Goal: Information Seeking & Learning: Learn about a topic

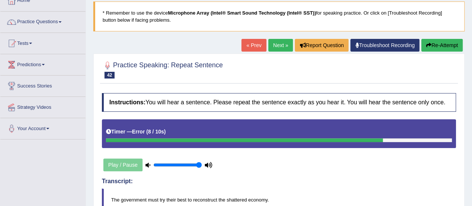
scroll to position [35, 0]
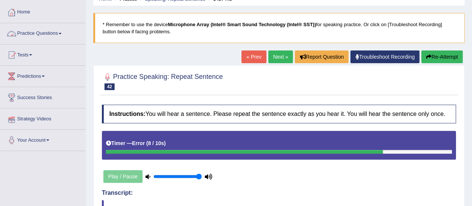
click at [48, 35] on link "Practice Questions" at bounding box center [42, 32] width 85 height 19
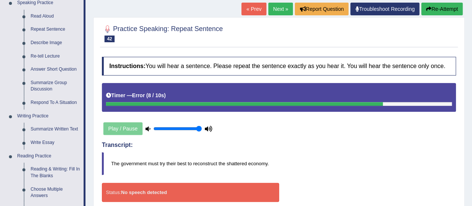
scroll to position [125, 0]
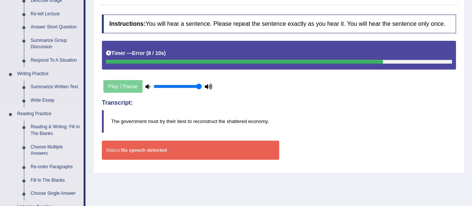
click at [68, 124] on link "Reading & Writing: Fill In The Blanks" at bounding box center [55, 130] width 56 height 20
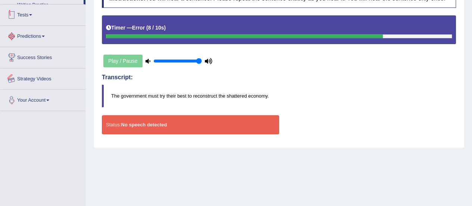
scroll to position [186, 0]
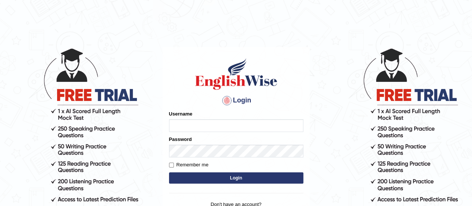
type input "Olivieri"
click at [216, 175] on button "Login" at bounding box center [236, 177] width 134 height 11
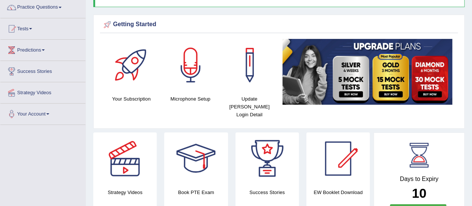
scroll to position [60, 0]
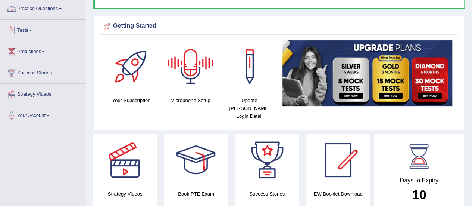
click at [28, 7] on link "Practice Questions" at bounding box center [42, 8] width 85 height 19
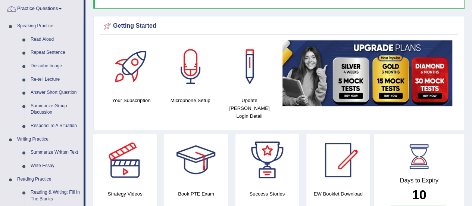
scroll to position [139, 0]
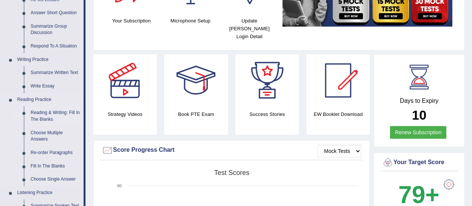
click at [67, 109] on link "Reading & Writing: Fill In The Blanks" at bounding box center [55, 116] width 56 height 20
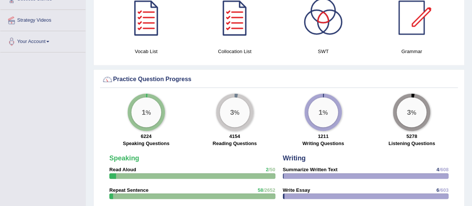
scroll to position [503, 0]
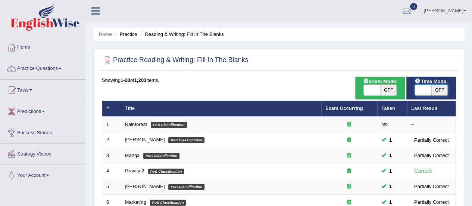
click at [426, 92] on span at bounding box center [423, 90] width 16 height 10
checkbox input "true"
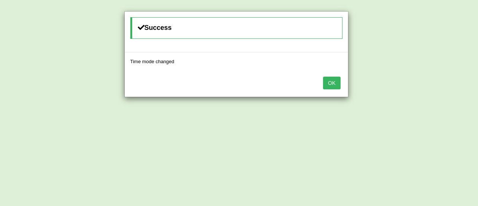
click at [334, 80] on button "OK" at bounding box center [331, 83] width 17 height 13
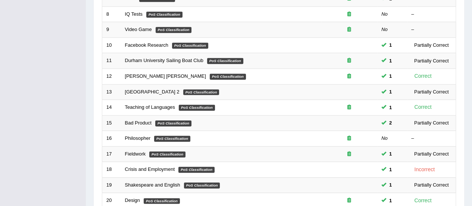
scroll to position [285, 0]
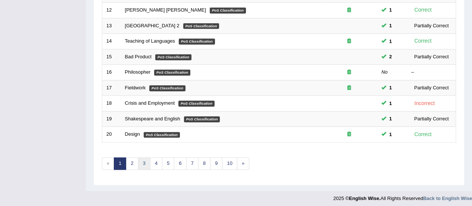
click at [142, 162] on link "3" at bounding box center [144, 163] width 12 height 12
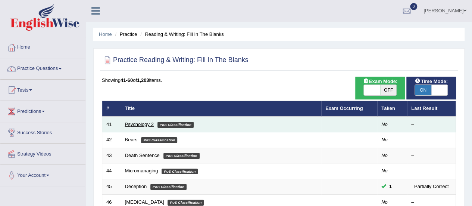
click at [130, 123] on link "Psychology 2" at bounding box center [139, 124] width 29 height 6
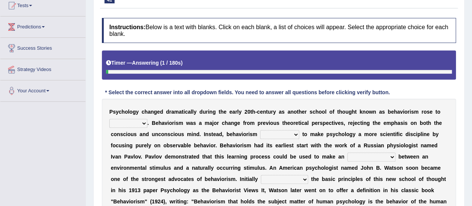
scroll to position [144, 0]
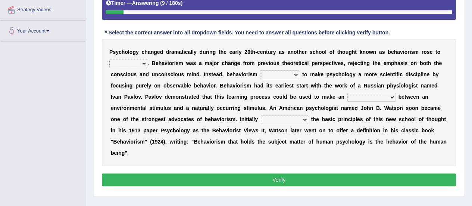
click at [143, 62] on select "dominance temptation challenge temper" at bounding box center [128, 63] width 38 height 9
select select "challenge"
click at [109, 59] on select "dominance temptation challenge temper" at bounding box center [128, 63] width 38 height 9
click at [294, 74] on select "reproached reproved strove rewove" at bounding box center [279, 74] width 39 height 9
select select "rewove"
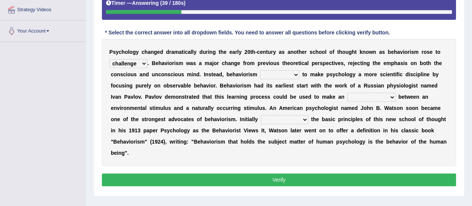
click at [260, 70] on select "reproached reproved strove rewove" at bounding box center [279, 74] width 39 height 9
click at [389, 94] on select "acclimatization association union combination" at bounding box center [372, 97] width 48 height 9
select select "combination"
click at [348, 93] on select "acclimatization association union combination" at bounding box center [372, 97] width 48 height 9
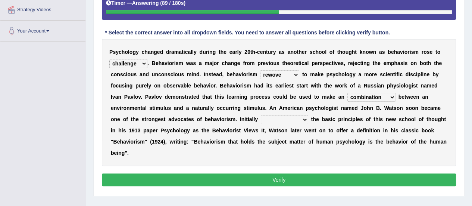
click at [304, 119] on select "questioning foreshortening unburdening outlining" at bounding box center [284, 119] width 47 height 9
click at [261, 115] on select "questioning foreshortening unburdening outlining" at bounding box center [284, 119] width 47 height 9
click at [305, 118] on select "questioning foreshortening unburdening outlining" at bounding box center [284, 119] width 47 height 9
click at [317, 156] on div "P s y c h o l o g y c h a n g e d d r a m a t i c a l l y d u r i n g t h e e a…" at bounding box center [279, 102] width 354 height 127
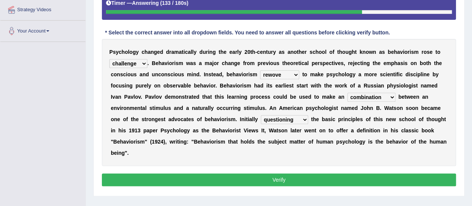
click at [305, 119] on select "questioning foreshortening unburdening outlining" at bounding box center [284, 119] width 47 height 9
select select "foreshortening"
click at [261, 115] on select "questioning foreshortening unburdening outlining" at bounding box center [284, 119] width 47 height 9
click at [144, 62] on select "dominance temptation challenge temper" at bounding box center [128, 63] width 38 height 9
select select "dominance"
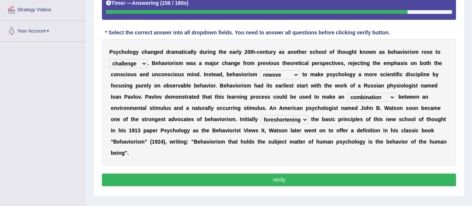
click at [109, 59] on select "dominance temptation challenge temper" at bounding box center [128, 63] width 38 height 9
click at [197, 181] on button "Verify" at bounding box center [279, 179] width 354 height 13
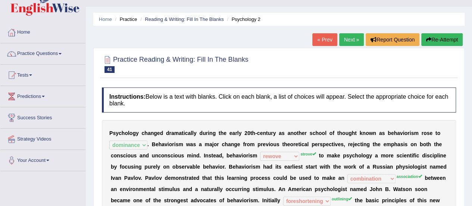
scroll to position [0, 0]
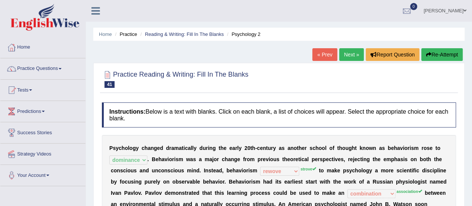
click at [354, 52] on link "Next »" at bounding box center [352, 54] width 25 height 13
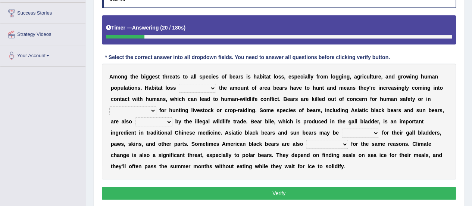
click at [210, 88] on select "increases reduces complies interacts" at bounding box center [197, 88] width 37 height 9
select select "reduces"
click at [179, 84] on select "increases reduces complies interacts" at bounding box center [197, 88] width 37 height 9
click at [154, 108] on select "coalition retaliation appreciation disinformation" at bounding box center [132, 110] width 47 height 9
select select "coalition"
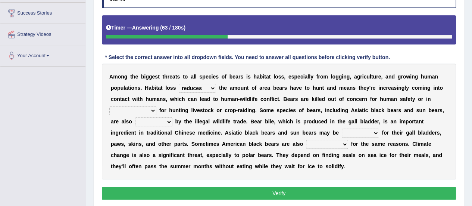
click at [109, 106] on select "coalition retaliation appreciation disinformation" at bounding box center [132, 110] width 47 height 9
click at [170, 121] on select "protected prohibited fattened threatened" at bounding box center [153, 121] width 37 height 9
select select "threatened"
click at [135, 117] on select "protected prohibited fattened threatened" at bounding box center [153, 121] width 37 height 9
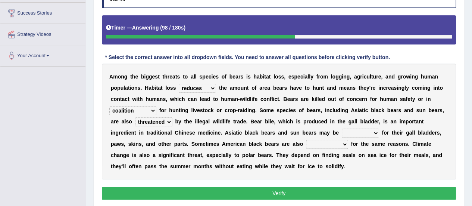
click at [373, 132] on select "poached squelched coached blenched" at bounding box center [360, 132] width 37 height 9
select select "poached"
click at [342, 128] on select "poached squelched coached blenched" at bounding box center [360, 132] width 37 height 9
click at [344, 144] on select "begot foreseen encountered targeted" at bounding box center [327, 144] width 42 height 9
select select "targeted"
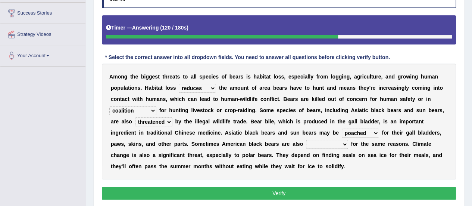
click at [306, 140] on select "begot foreseen encountered targeted" at bounding box center [327, 144] width 42 height 9
click at [152, 109] on select "coalition retaliation appreciation disinformation" at bounding box center [132, 110] width 47 height 9
select select "disinformation"
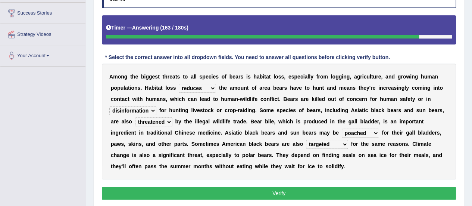
click at [109, 106] on select "coalition retaliation appreciation disinformation" at bounding box center [132, 110] width 47 height 9
click at [376, 132] on select "poached squelched coached blenched" at bounding box center [360, 132] width 37 height 9
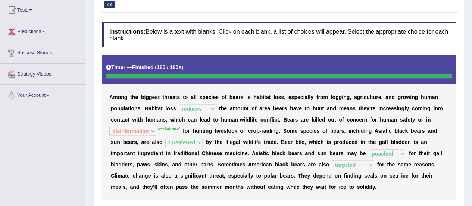
scroll to position [19, 0]
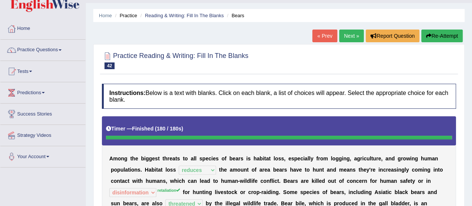
click at [353, 34] on link "Next »" at bounding box center [352, 36] width 25 height 13
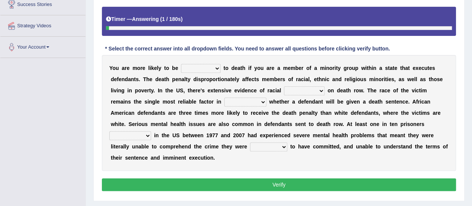
scroll to position [130, 0]
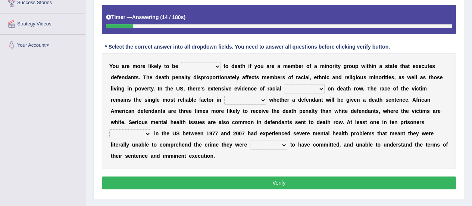
click at [216, 63] on select "penalized blamed complained sentenced" at bounding box center [201, 66] width 40 height 9
select select "sentenced"
click at [181, 62] on select "penalized blamed complained sentenced" at bounding box center [201, 66] width 40 height 9
click at [323, 88] on select "bias equality appearance background" at bounding box center [304, 88] width 41 height 9
select select "bias"
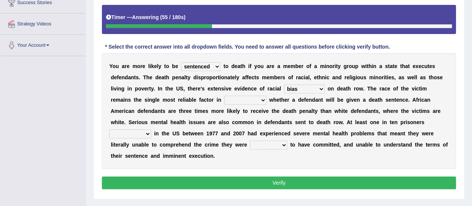
click at [284, 84] on select "bias equality appearance background" at bounding box center [304, 88] width 41 height 9
click at [264, 98] on select "determining adjoining undermining examining" at bounding box center [245, 100] width 42 height 9
select select "determining"
click at [224, 96] on select "determining adjoining undermining examining" at bounding box center [245, 100] width 42 height 9
click at [146, 134] on select "electrocuted persecuted executed captured" at bounding box center [130, 133] width 42 height 9
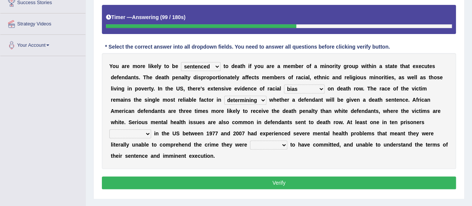
select select "executed"
click at [109, 129] on select "electrocuted persecuted executed captured" at bounding box center [130, 133] width 42 height 9
click at [282, 145] on select "alleged acclaimed persuaded claimed" at bounding box center [268, 144] width 37 height 9
select select "alleged"
click at [250, 140] on select "alleged acclaimed persuaded claimed" at bounding box center [268, 144] width 37 height 9
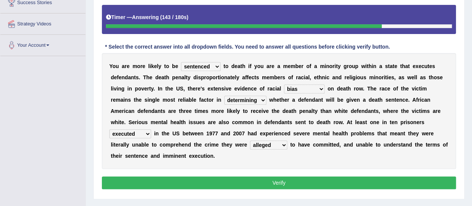
click at [317, 88] on select "bias equality appearance background" at bounding box center [304, 88] width 41 height 9
select select "equality"
click at [284, 84] on select "bias equality appearance background" at bounding box center [304, 88] width 41 height 9
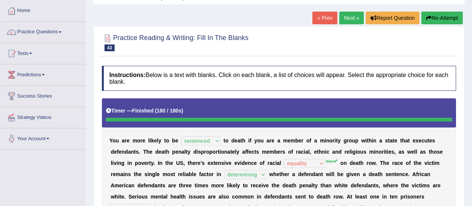
scroll to position [32, 0]
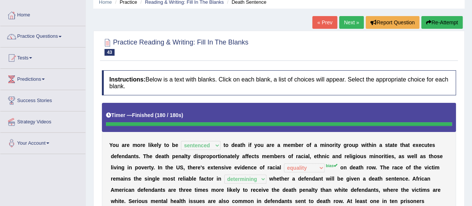
click at [345, 25] on link "Next »" at bounding box center [352, 22] width 25 height 13
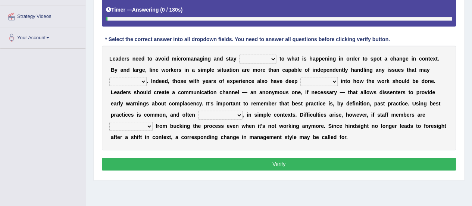
scroll to position [143, 0]
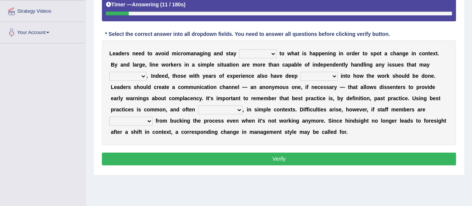
click at [274, 54] on select "complied connected precise concise" at bounding box center [257, 53] width 37 height 9
select select "connected"
click at [239, 49] on select "complied connected precise concise" at bounding box center [257, 53] width 37 height 9
click at [143, 75] on select "apprise rise encounter arise" at bounding box center [127, 76] width 37 height 9
select select "arise"
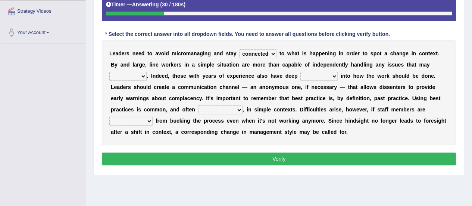
click at [109, 72] on select "apprise rise encounter arise" at bounding box center [127, 76] width 37 height 9
click at [334, 74] on select "incursion insight indignity indication" at bounding box center [319, 76] width 37 height 9
select select "insight"
click at [301, 72] on select "incursion insight indignity indication" at bounding box center [319, 76] width 37 height 9
click at [332, 77] on select "incursion insight indignity indication" at bounding box center [319, 76] width 37 height 9
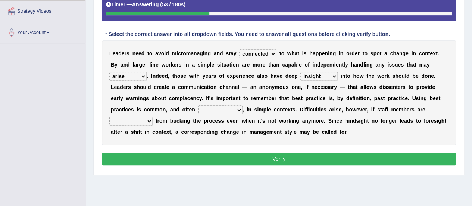
click at [332, 77] on select "incursion insight indignity indication" at bounding box center [319, 76] width 37 height 9
click at [238, 108] on select "inappropriate apprehensive appropriate forbidden" at bounding box center [220, 109] width 44 height 9
select select "appropriate"
click at [198, 105] on select "inappropriate apprehensive appropriate forbidden" at bounding box center [220, 109] width 44 height 9
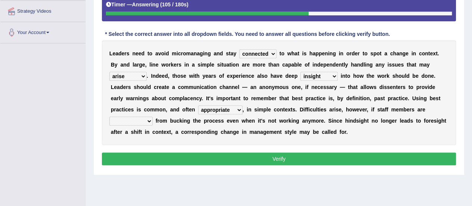
click at [151, 120] on select "disarranged disinclined discouraged disintegrated" at bounding box center [130, 121] width 43 height 9
select select "discouraged"
click at [109, 117] on select "disarranged disinclined discouraged disintegrated" at bounding box center [130, 121] width 43 height 9
click at [149, 123] on select "disarranged disinclined discouraged disintegrated" at bounding box center [130, 121] width 43 height 9
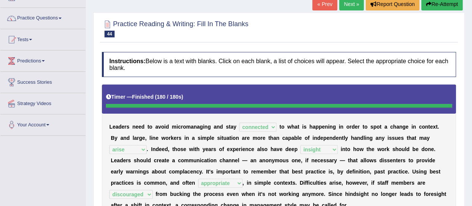
scroll to position [43, 0]
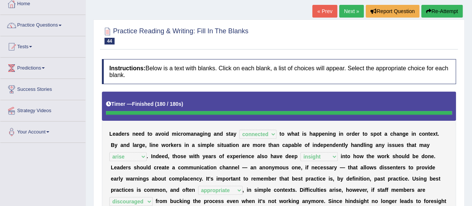
click at [351, 15] on link "Next »" at bounding box center [352, 11] width 25 height 13
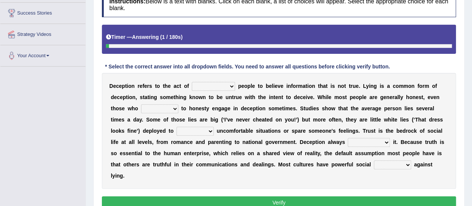
scroll to position [144, 0]
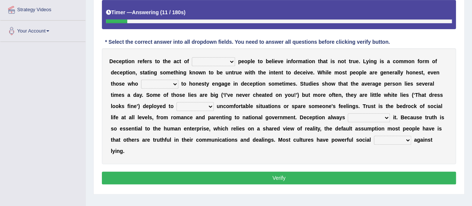
click at [231, 61] on select "discouraging forbidding detecting encouraging" at bounding box center [213, 61] width 43 height 9
select select "detecting"
click at [192, 57] on select "discouraging forbidding detecting encouraging" at bounding box center [213, 61] width 43 height 9
click at [174, 82] on select "describe prescribe inscribe subscribe" at bounding box center [159, 84] width 37 height 9
select select "inscribe"
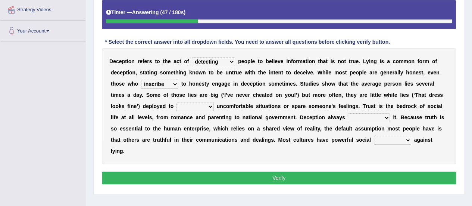
click at [141, 80] on select "describe prescribe inscribe subscribe" at bounding box center [159, 84] width 37 height 9
click at [210, 106] on select "contest illuminate disguise avoid" at bounding box center [195, 106] width 37 height 9
select select "avoid"
click at [177, 102] on select "contest illuminate disguise avoid" at bounding box center [195, 106] width 37 height 9
click at [387, 117] on select "undermines underscores undertakes underwrites" at bounding box center [369, 117] width 42 height 9
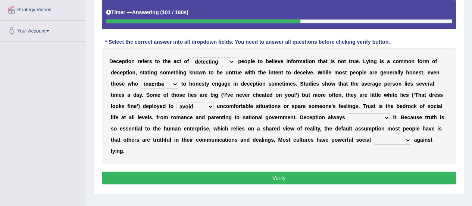
select select "undermines"
click at [348, 113] on select "undermines underscores undertakes underwrites" at bounding box center [369, 117] width 42 height 9
click at [409, 136] on select "ejections sanctions fractions inductions" at bounding box center [392, 140] width 37 height 9
select select "sanctions"
click at [374, 136] on select "ejections sanctions fractions inductions" at bounding box center [392, 140] width 37 height 9
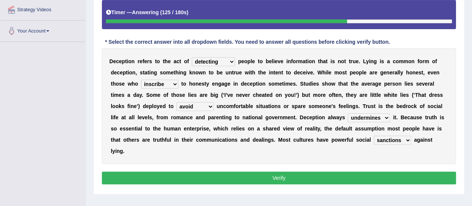
click at [402, 174] on button "Verify" at bounding box center [279, 177] width 354 height 13
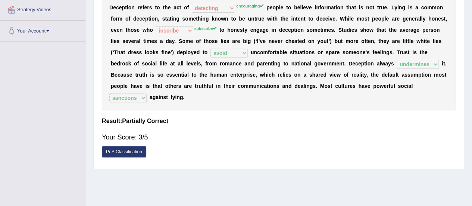
click at [472, 6] on div "Home Practice Reading & Writing: Fill In The Blanks Deception You have already …" at bounding box center [279, 42] width 387 height 373
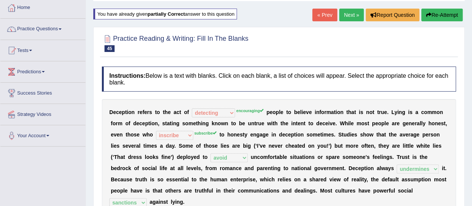
scroll to position [5, 0]
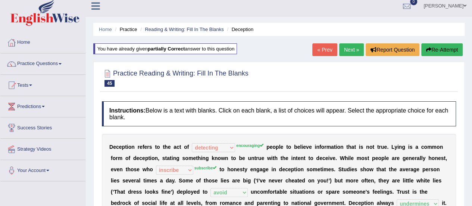
click at [353, 56] on link "Next »" at bounding box center [352, 49] width 25 height 13
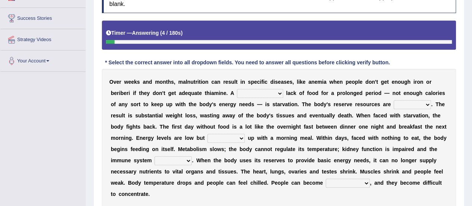
scroll to position [134, 0]
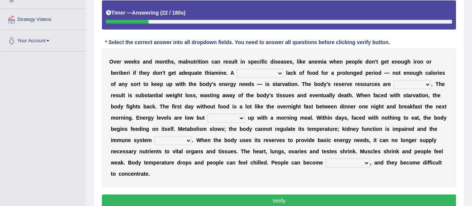
click at [279, 71] on select "severe distinguishing proper distinctive" at bounding box center [260, 73] width 46 height 9
select select "severe"
click at [237, 69] on select "severe distinguishing proper distinctive" at bounding box center [260, 73] width 46 height 9
click at [428, 84] on select "obsoleted depleted pelleted deleted" at bounding box center [412, 84] width 37 height 9
select select "depleted"
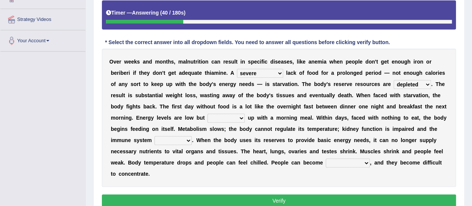
click at [394, 80] on select "obsoleted depleted pelleted deleted" at bounding box center [412, 84] width 37 height 9
click at [238, 117] on select "feed come chill pick" at bounding box center [226, 118] width 37 height 9
click at [208, 114] on select "feed come chill pick" at bounding box center [226, 118] width 37 height 9
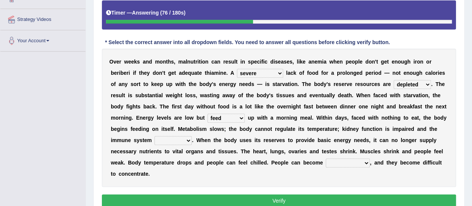
click at [239, 118] on select "feed come chill pick" at bounding box center [226, 118] width 37 height 9
select select "come"
click at [208, 114] on select "feed come chill pick" at bounding box center [226, 118] width 37 height 9
click at [192, 140] on b "." at bounding box center [192, 140] width 1 height 6
click at [190, 140] on select "deepens deafens weakens surpasses" at bounding box center [173, 140] width 37 height 9
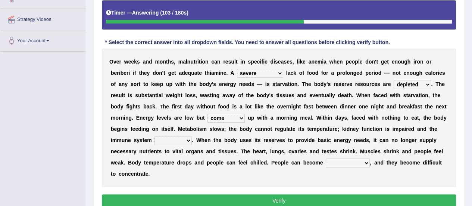
select select "weakens"
click at [155, 136] on select "deepens deafens weakens surpasses" at bounding box center [173, 140] width 37 height 9
click at [364, 161] on select "irritable commutable indisputable transportable" at bounding box center [348, 162] width 44 height 9
select select "irritable"
click at [326, 158] on select "irritable commutable indisputable transportable" at bounding box center [348, 162] width 44 height 9
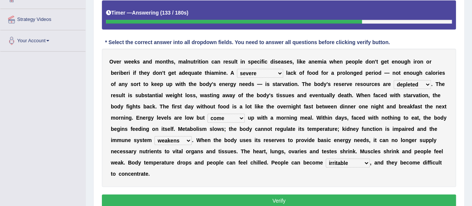
click at [242, 119] on select "feed come chill pick" at bounding box center [226, 118] width 37 height 9
select select "feed"
click at [208, 114] on select "feed come chill pick" at bounding box center [226, 118] width 37 height 9
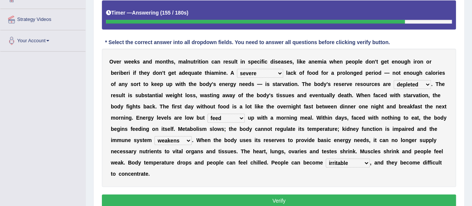
click at [269, 204] on button "Verify" at bounding box center [279, 200] width 354 height 13
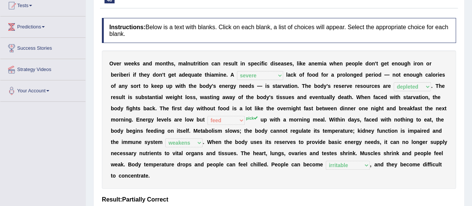
scroll to position [30, 0]
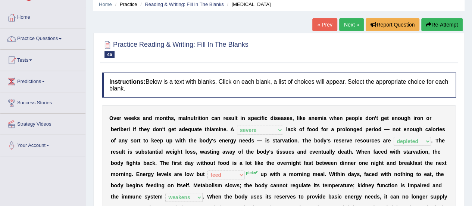
click at [356, 28] on link "Next »" at bounding box center [352, 24] width 25 height 13
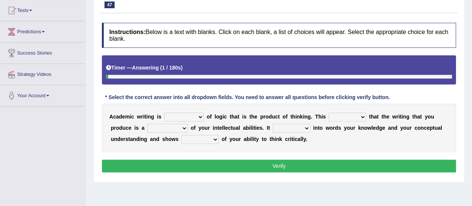
scroll to position [139, 0]
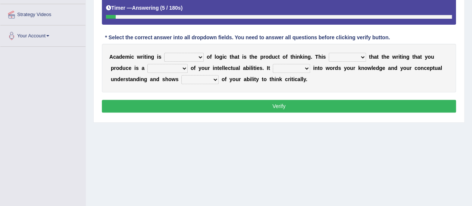
click at [201, 56] on select "expectation entitlement expression exchange" at bounding box center [184, 57] width 40 height 9
select select "expression"
click at [164, 53] on select "expectation entitlement expression exchange" at bounding box center [184, 57] width 40 height 9
click at [361, 58] on select "means questions stipulates answers" at bounding box center [347, 57] width 37 height 9
select select "means"
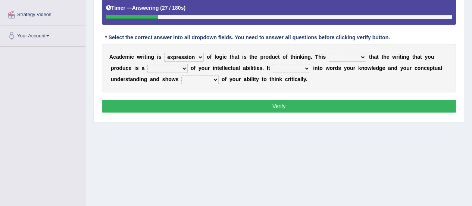
click at [329, 53] on select "means questions stipulates answers" at bounding box center [347, 57] width 37 height 9
click at [183, 66] on select "redundancy mission credit reflection" at bounding box center [168, 68] width 40 height 9
select select "reflection"
click at [148, 64] on select "redundancy mission credit reflection" at bounding box center [168, 68] width 40 height 9
click at [306, 70] on select "enriches shows allows puts" at bounding box center [291, 68] width 37 height 9
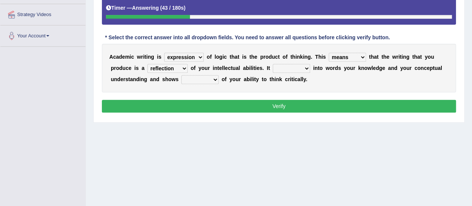
select select "puts"
click at [273, 64] on select "enriches shows allows puts" at bounding box center [291, 68] width 37 height 9
click at [217, 78] on select "hassle excuse capacity evidence" at bounding box center [200, 79] width 37 height 9
select select "evidence"
click at [182, 75] on select "hassle excuse capacity evidence" at bounding box center [200, 79] width 37 height 9
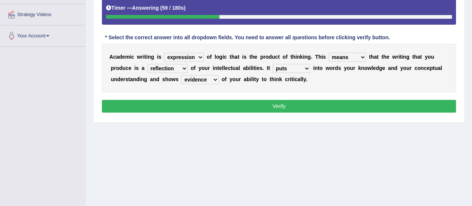
click at [220, 103] on button "Verify" at bounding box center [279, 106] width 354 height 13
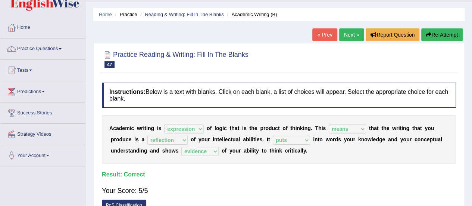
scroll to position [0, 0]
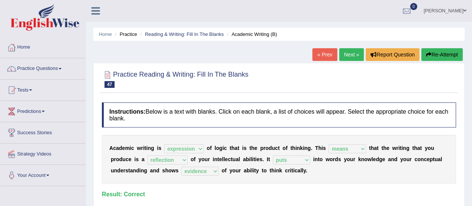
click at [357, 50] on link "Next »" at bounding box center [352, 54] width 25 height 13
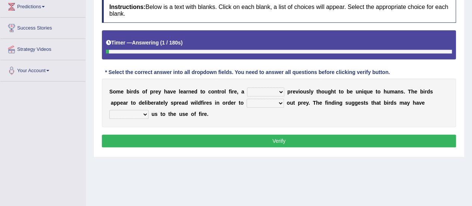
scroll to position [134, 0]
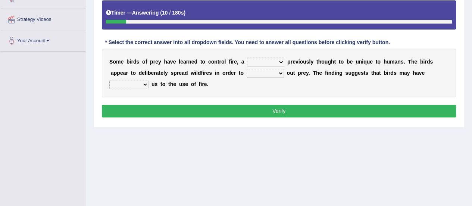
click at [283, 63] on select "question profile tale skill" at bounding box center [265, 62] width 37 height 9
select select "skill"
click at [247, 58] on select "question profile tale skill" at bounding box center [265, 62] width 37 height 9
click at [279, 73] on select "prevent limit span flush" at bounding box center [265, 73] width 37 height 9
select select "flush"
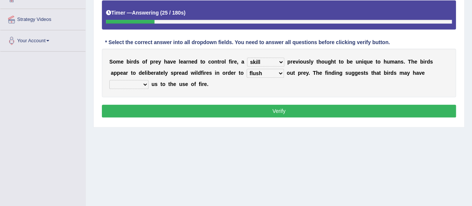
click at [247, 69] on select "prevent limit span flush" at bounding box center [265, 73] width 37 height 9
click at [144, 86] on select "prophesied beaten transmitted forced" at bounding box center [128, 84] width 39 height 9
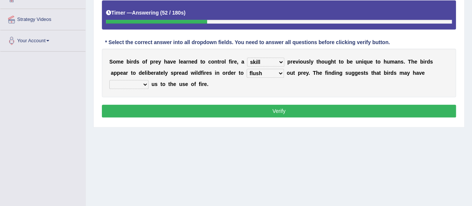
click at [144, 86] on select "prophesied beaten transmitted forced" at bounding box center [128, 84] width 39 height 9
click at [147, 84] on select "prophesied beaten transmitted forced" at bounding box center [128, 84] width 39 height 9
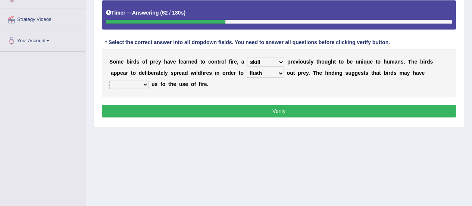
click at [147, 84] on select "prophesied beaten transmitted forced" at bounding box center [128, 84] width 39 height 9
select select "transmitted"
click at [109, 80] on select "prophesied beaten transmitted forced" at bounding box center [128, 84] width 39 height 9
click at [161, 107] on button "Verify" at bounding box center [279, 111] width 354 height 13
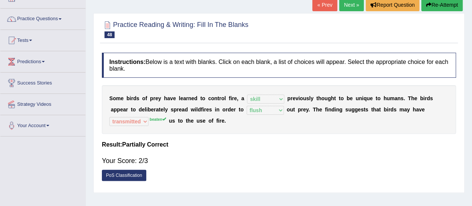
scroll to position [40, 0]
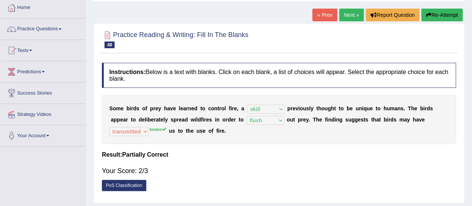
click at [358, 10] on link "Next »" at bounding box center [352, 15] width 25 height 13
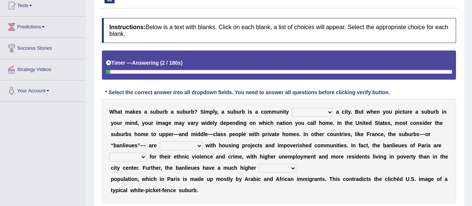
scroll to position [114, 0]
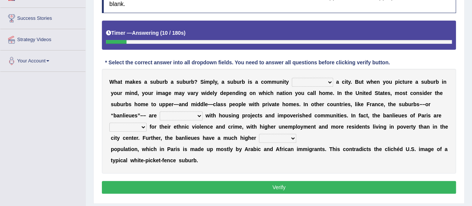
click at [328, 81] on select "lying locating situating surrounding" at bounding box center [312, 82] width 41 height 9
select select "surrounding"
click at [292, 78] on select "lying locating situating surrounding" at bounding box center [312, 82] width 41 height 9
click at [200, 118] on select "antonymous antibiotic synonymous synthetic" at bounding box center [181, 115] width 43 height 9
select select "synonymous"
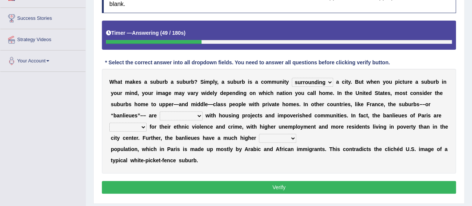
click at [160, 111] on select "antonymous antibiotic synonymous synthetic" at bounding box center [181, 115] width 43 height 9
click at [146, 128] on select "clamorous sensitive famous notorious" at bounding box center [127, 127] width 37 height 9
click at [109, 123] on select "clamorous sensitive famous notorious" at bounding box center [127, 127] width 37 height 9
click at [146, 124] on select "clamorous sensitive famous notorious" at bounding box center [127, 127] width 37 height 9
select select "notorious"
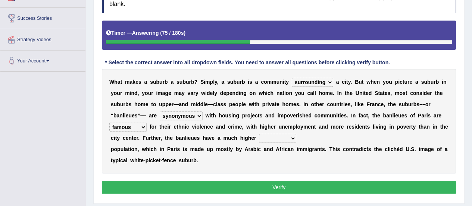
click at [109, 123] on select "clamorous sensitive famous notorious" at bounding box center [127, 127] width 37 height 9
click at [293, 138] on select "local young immigrant senior" at bounding box center [277, 138] width 37 height 9
select select "immigrant"
click at [259, 134] on select "local young immigrant senior" at bounding box center [277, 138] width 37 height 9
click at [286, 187] on button "Verify" at bounding box center [279, 187] width 354 height 13
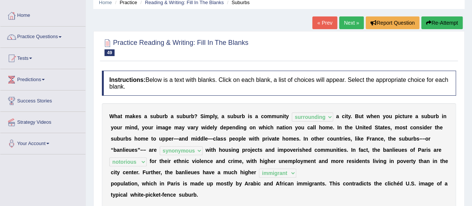
scroll to position [31, 0]
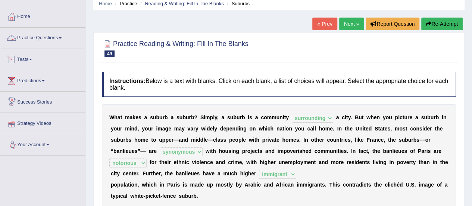
click at [50, 44] on link "Practice Questions" at bounding box center [42, 37] width 85 height 19
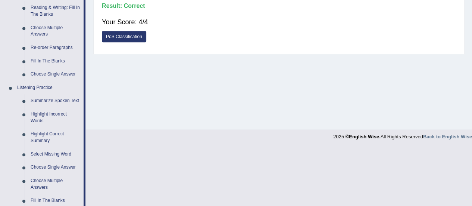
scroll to position [250, 0]
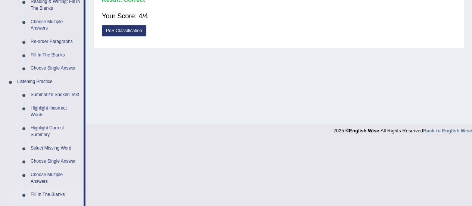
click at [55, 196] on link "Fill In The Blanks" at bounding box center [55, 194] width 56 height 13
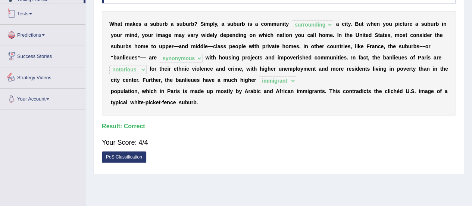
scroll to position [186, 0]
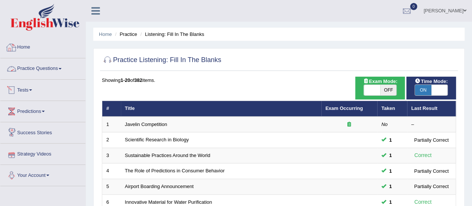
click at [46, 70] on link "Practice Questions" at bounding box center [42, 67] width 85 height 19
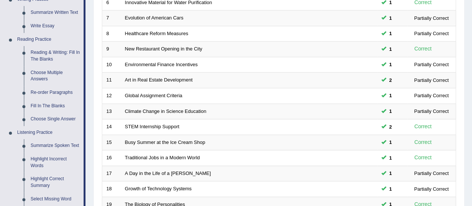
scroll to position [200, 0]
click at [58, 102] on link "Fill In The Blanks" at bounding box center [55, 105] width 56 height 13
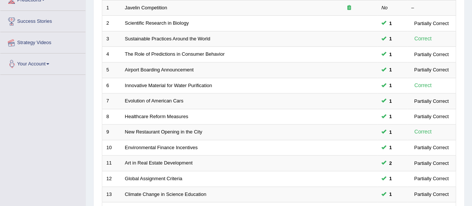
scroll to position [173, 0]
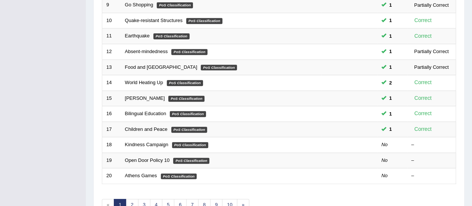
scroll to position [285, 0]
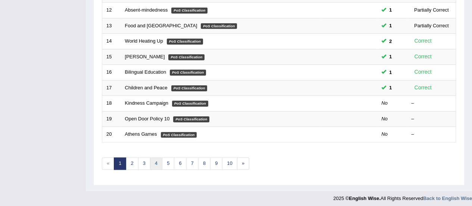
click at [156, 161] on link "4" at bounding box center [156, 163] width 12 height 12
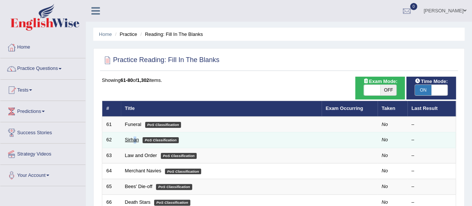
drag, startPoint x: 135, startPoint y: 143, endPoint x: 134, endPoint y: 139, distance: 3.9
click at [134, 139] on td "Sirhan PoS Classification" at bounding box center [221, 140] width 201 height 16
click at [134, 139] on link "Sirhan" at bounding box center [132, 140] width 14 height 6
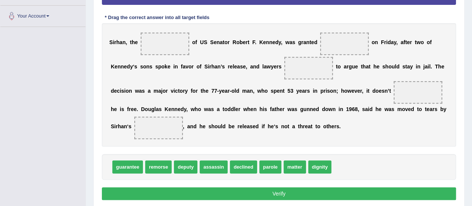
scroll to position [161, 0]
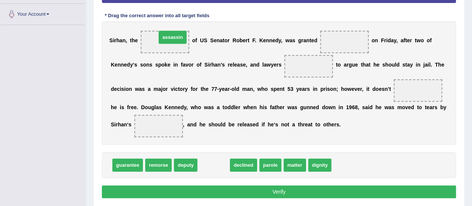
drag, startPoint x: 224, startPoint y: 165, endPoint x: 183, endPoint y: 37, distance: 133.8
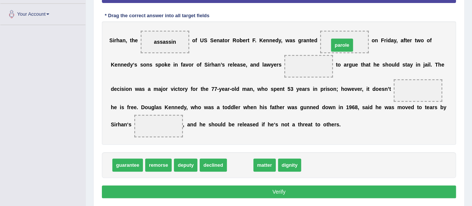
drag, startPoint x: 244, startPoint y: 166, endPoint x: 346, endPoint y: 47, distance: 157.1
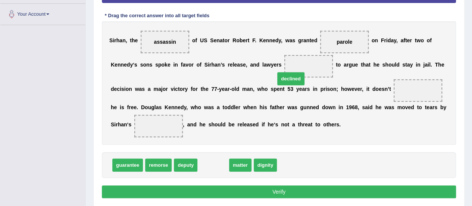
drag, startPoint x: 212, startPoint y: 166, endPoint x: 304, endPoint y: 73, distance: 130.7
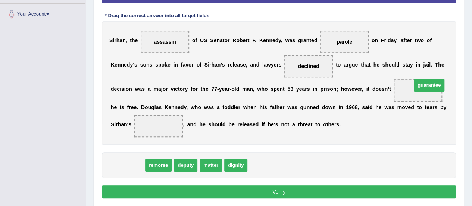
drag, startPoint x: 121, startPoint y: 164, endPoint x: 423, endPoint y: 84, distance: 312.2
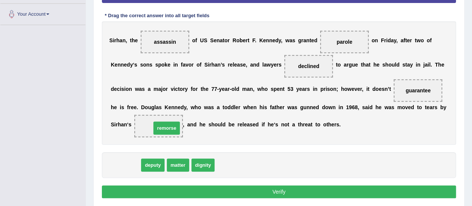
drag, startPoint x: 125, startPoint y: 167, endPoint x: 166, endPoint y: 130, distance: 55.5
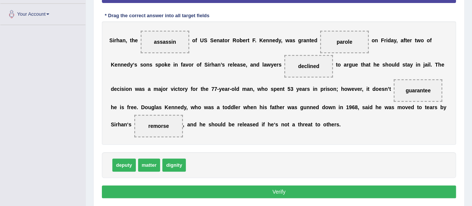
drag, startPoint x: 343, startPoint y: 37, endPoint x: 155, endPoint y: 167, distance: 228.8
click at [155, 167] on div "Instructions: In the text below some words are missing. Drag words from the box…" at bounding box center [279, 71] width 358 height 266
drag, startPoint x: 171, startPoint y: 162, endPoint x: 337, endPoint y: 43, distance: 204.4
drag, startPoint x: 182, startPoint y: 161, endPoint x: 361, endPoint y: 38, distance: 217.6
click at [331, 185] on button "Verify" at bounding box center [279, 191] width 354 height 13
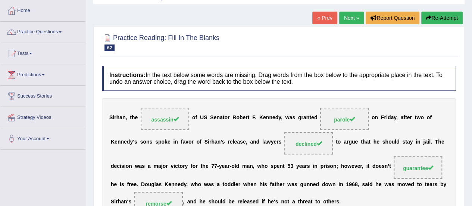
scroll to position [12, 0]
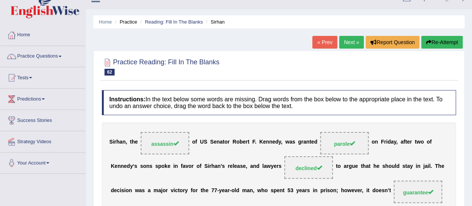
click at [354, 41] on link "Next »" at bounding box center [352, 42] width 25 height 13
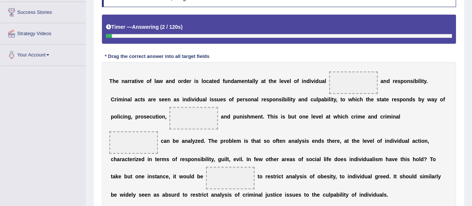
scroll to position [180, 0]
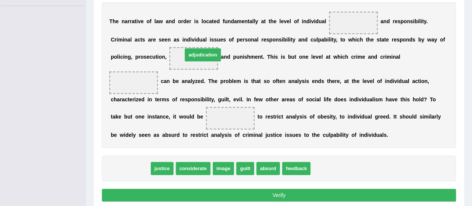
drag, startPoint x: 131, startPoint y: 170, endPoint x: 203, endPoint y: 56, distance: 134.5
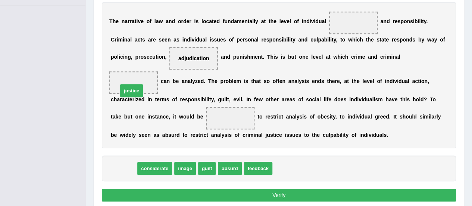
drag, startPoint x: 131, startPoint y: 142, endPoint x: 132, endPoint y: 90, distance: 51.2
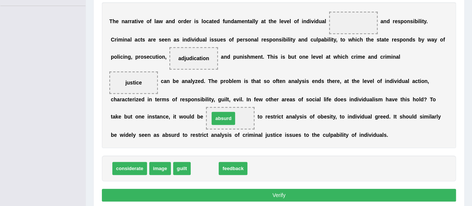
drag, startPoint x: 207, startPoint y: 165, endPoint x: 224, endPoint y: 114, distance: 54.1
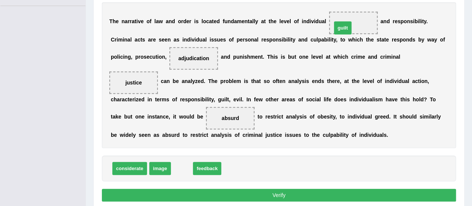
drag, startPoint x: 184, startPoint y: 166, endPoint x: 345, endPoint y: 26, distance: 213.9
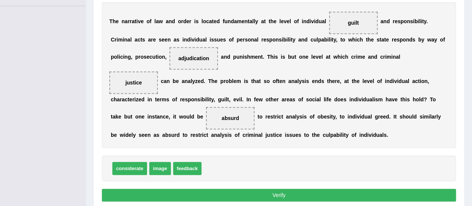
click at [395, 189] on button "Verify" at bounding box center [279, 195] width 354 height 13
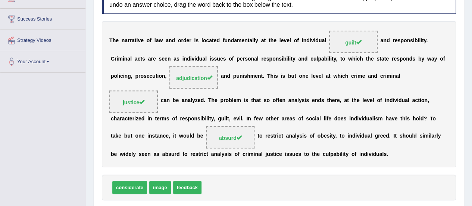
scroll to position [100, 0]
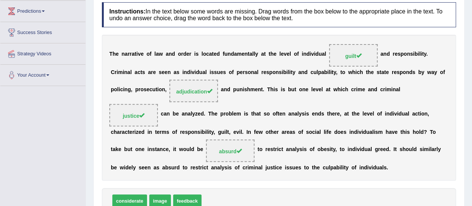
click at [472, 131] on div "Home Practice Reading: Fill In The Blanks Law and Order « Prev Next » Report Qu…" at bounding box center [279, 89] width 387 height 378
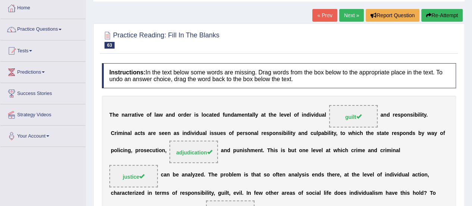
scroll to position [39, 0]
click at [350, 16] on link "Next »" at bounding box center [352, 15] width 25 height 13
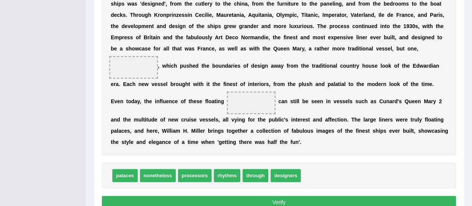
scroll to position [251, 0]
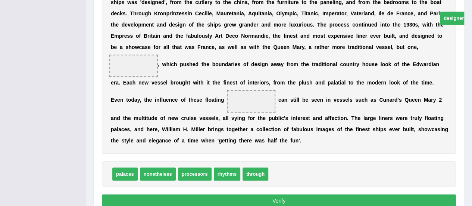
drag, startPoint x: 295, startPoint y: 170, endPoint x: 467, endPoint y: 7, distance: 236.2
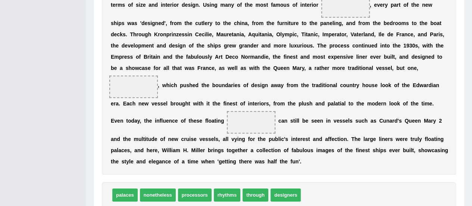
scroll to position [229, 0]
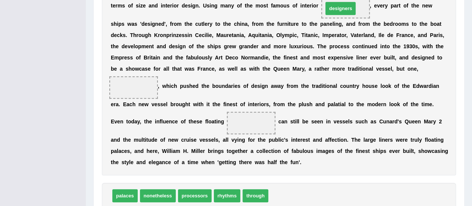
drag, startPoint x: 286, startPoint y: 191, endPoint x: 341, endPoint y: 3, distance: 195.4
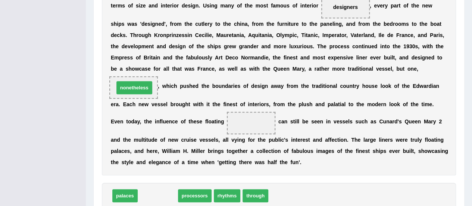
drag, startPoint x: 161, startPoint y: 196, endPoint x: 138, endPoint y: 89, distance: 110.5
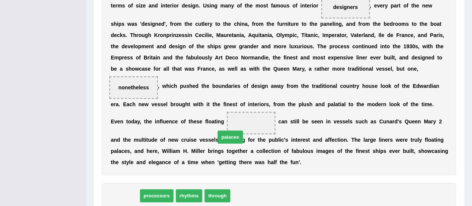
drag, startPoint x: 130, startPoint y: 196, endPoint x: 235, endPoint y: 132, distance: 122.9
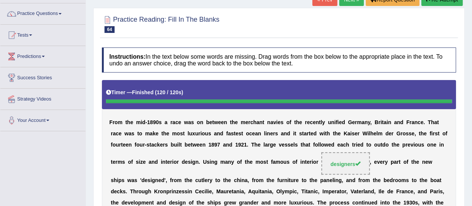
scroll to position [55, 0]
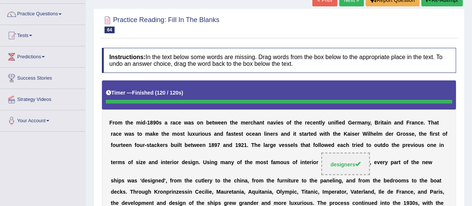
click at [353, 2] on link "Next »" at bounding box center [352, 0] width 25 height 13
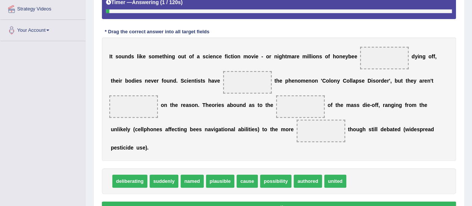
scroll to position [155, 0]
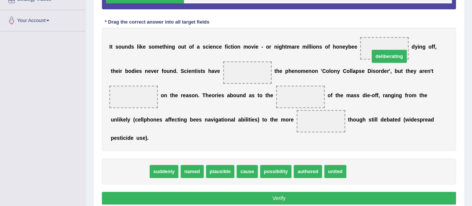
drag, startPoint x: 140, startPoint y: 168, endPoint x: 403, endPoint y: 47, distance: 289.8
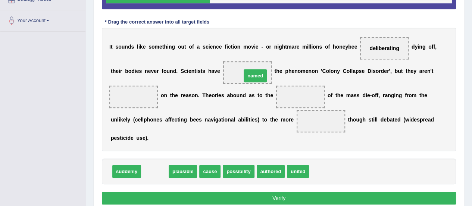
drag, startPoint x: 155, startPoint y: 171, endPoint x: 255, endPoint y: 74, distance: 139.5
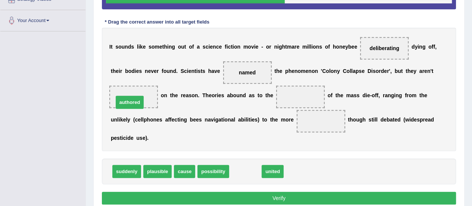
drag, startPoint x: 243, startPoint y: 171, endPoint x: 126, endPoint y: 101, distance: 136.2
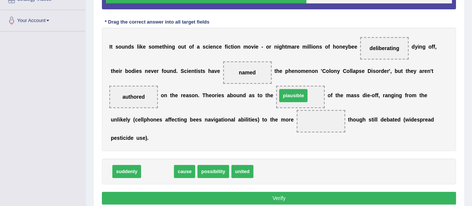
drag, startPoint x: 160, startPoint y: 170, endPoint x: 296, endPoint y: 94, distance: 155.8
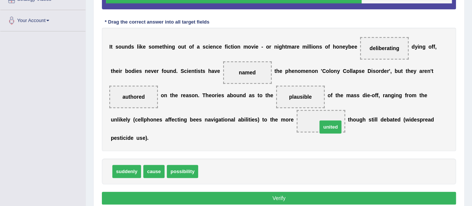
drag, startPoint x: 215, startPoint y: 172, endPoint x: 334, endPoint y: 127, distance: 127.3
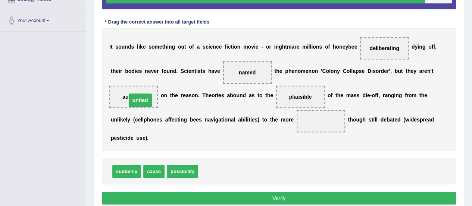
drag, startPoint x: 320, startPoint y: 119, endPoint x: 139, endPoint y: 98, distance: 182.7
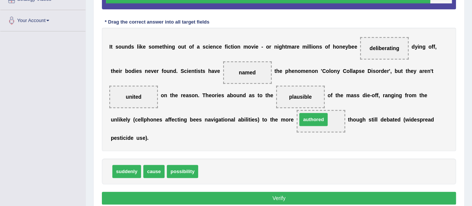
drag, startPoint x: 216, startPoint y: 170, endPoint x: 320, endPoint y: 119, distance: 116.1
click at [357, 201] on button "Verify" at bounding box center [279, 198] width 354 height 13
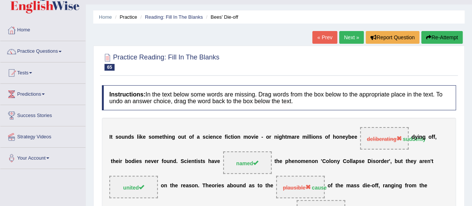
scroll to position [2, 0]
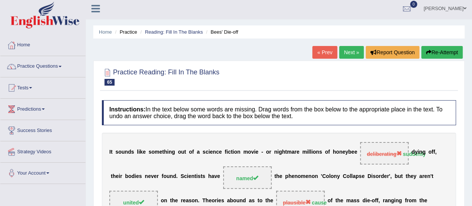
click at [359, 49] on link "Next »" at bounding box center [352, 52] width 25 height 13
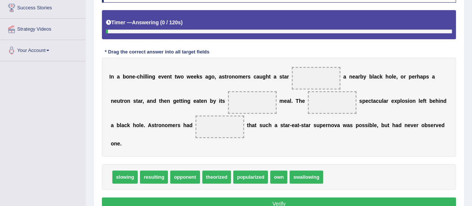
scroll to position [133, 0]
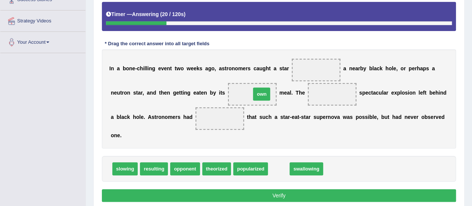
drag, startPoint x: 267, startPoint y: 118, endPoint x: 261, endPoint y: 94, distance: 24.6
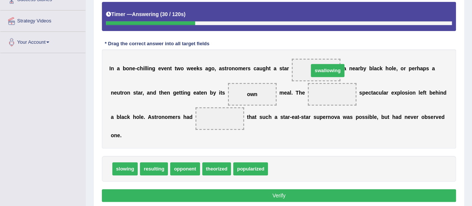
drag, startPoint x: 294, startPoint y: 171, endPoint x: 332, endPoint y: 74, distance: 105.0
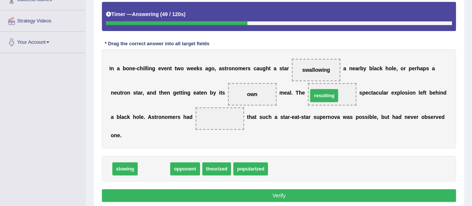
drag, startPoint x: 155, startPoint y: 170, endPoint x: 325, endPoint y: 97, distance: 185.2
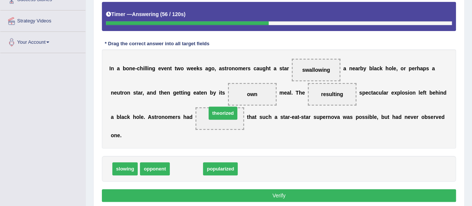
drag, startPoint x: 194, startPoint y: 167, endPoint x: 230, endPoint y: 111, distance: 66.9
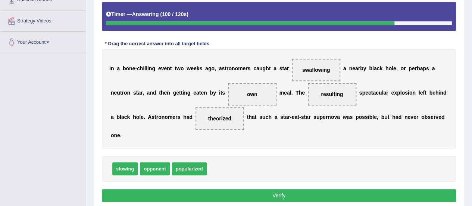
click at [261, 195] on button "Verify" at bounding box center [279, 195] width 354 height 13
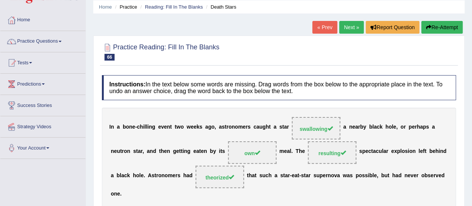
scroll to position [22, 0]
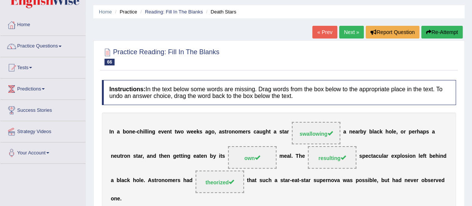
click at [350, 35] on link "Next »" at bounding box center [352, 32] width 25 height 13
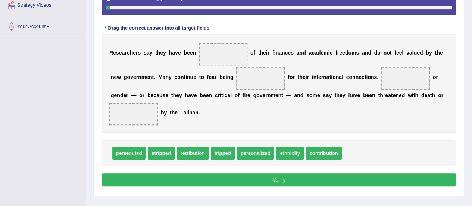
scroll to position [155, 0]
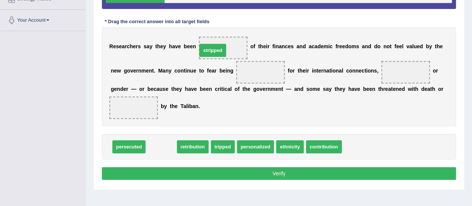
drag, startPoint x: 165, startPoint y: 149, endPoint x: 222, endPoint y: 51, distance: 113.1
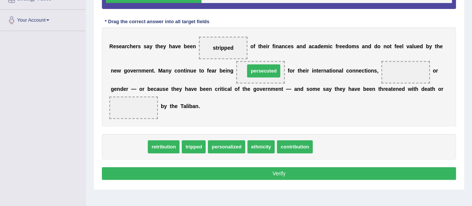
drag, startPoint x: 125, startPoint y: 150, endPoint x: 259, endPoint y: 83, distance: 149.7
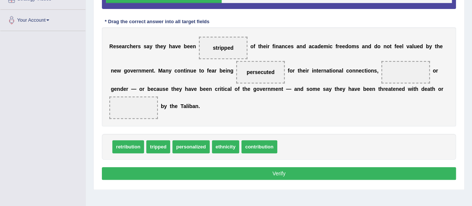
click at [230, 145] on span "ethnicity" at bounding box center [225, 146] width 27 height 13
drag, startPoint x: 230, startPoint y: 145, endPoint x: 404, endPoint y: 74, distance: 188.0
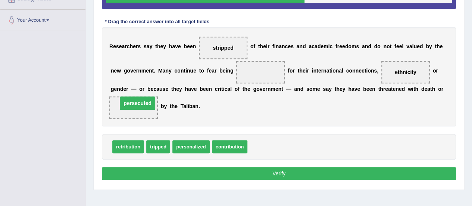
drag, startPoint x: 270, startPoint y: 71, endPoint x: 147, endPoint y: 103, distance: 127.9
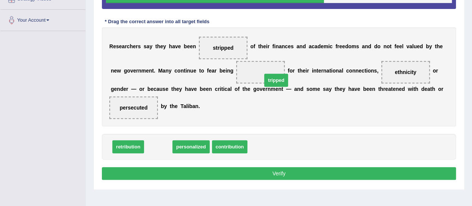
drag, startPoint x: 161, startPoint y: 146, endPoint x: 279, endPoint y: 79, distance: 135.5
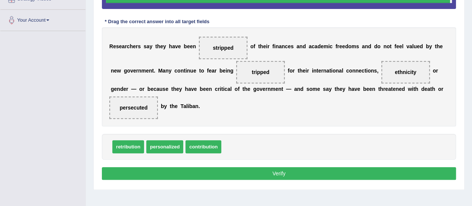
click at [144, 105] on span "persecuted" at bounding box center [134, 108] width 28 height 6
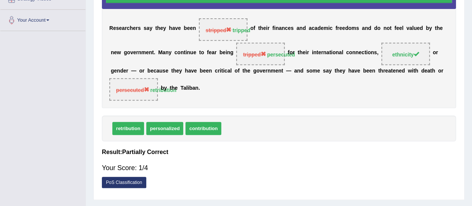
scroll to position [0, 0]
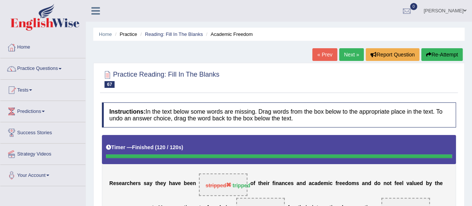
click at [354, 52] on link "Next »" at bounding box center [352, 54] width 25 height 13
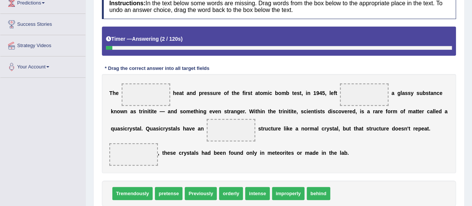
scroll to position [158, 0]
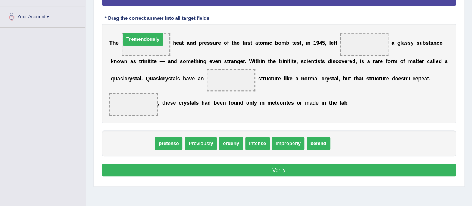
drag, startPoint x: 143, startPoint y: 139, endPoint x: 155, endPoint y: 41, distance: 98.3
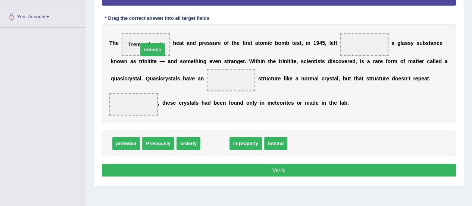
drag, startPoint x: 221, startPoint y: 142, endPoint x: 159, endPoint y: 48, distance: 112.6
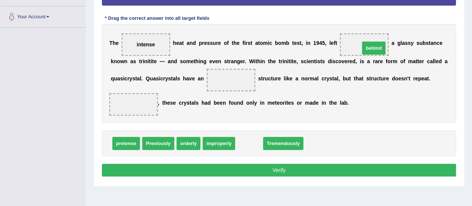
drag, startPoint x: 247, startPoint y: 146, endPoint x: 372, endPoint y: 51, distance: 156.9
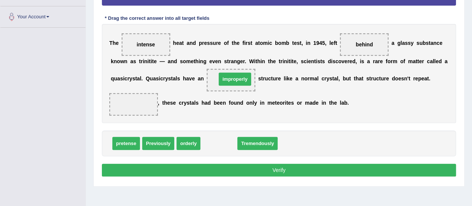
drag, startPoint x: 224, startPoint y: 145, endPoint x: 241, endPoint y: 81, distance: 66.2
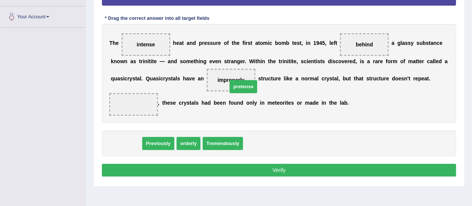
drag, startPoint x: 119, startPoint y: 148, endPoint x: 236, endPoint y: 91, distance: 130.3
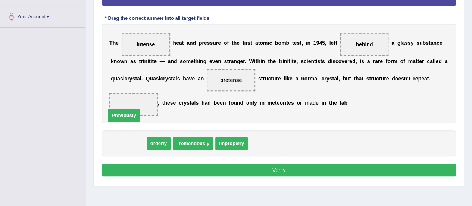
drag, startPoint x: 135, startPoint y: 143, endPoint x: 131, endPoint y: 115, distance: 28.4
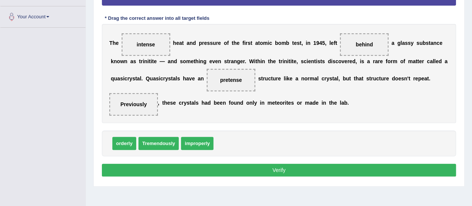
click at [323, 167] on button "Verify" at bounding box center [279, 170] width 354 height 13
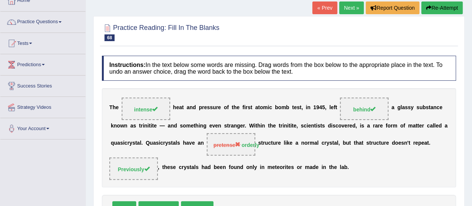
scroll to position [44, 0]
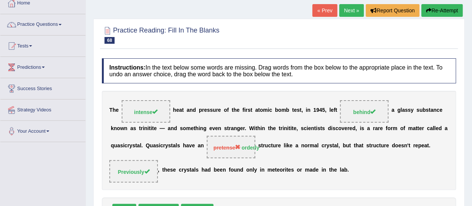
click at [345, 10] on link "Next »" at bounding box center [352, 10] width 25 height 13
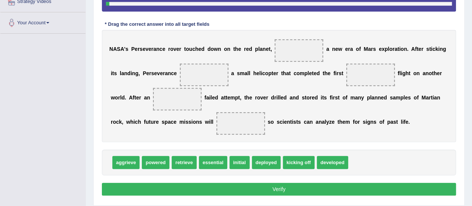
scroll to position [154, 0]
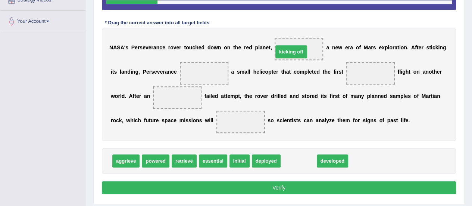
drag, startPoint x: 303, startPoint y: 161, endPoint x: 295, endPoint y: 51, distance: 109.7
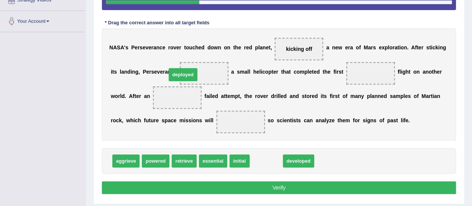
drag, startPoint x: 268, startPoint y: 162, endPoint x: 185, endPoint y: 75, distance: 120.2
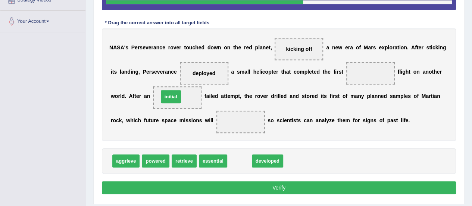
drag, startPoint x: 243, startPoint y: 159, endPoint x: 174, endPoint y: 95, distance: 94.1
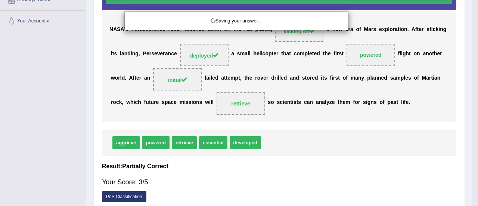
click at [244, 112] on div "Saving your answer..." at bounding box center [239, 103] width 478 height 206
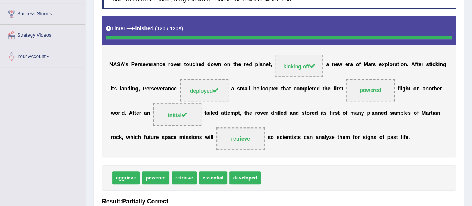
scroll to position [16, 0]
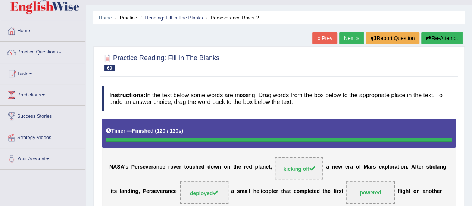
click at [346, 41] on link "Next »" at bounding box center [352, 38] width 25 height 13
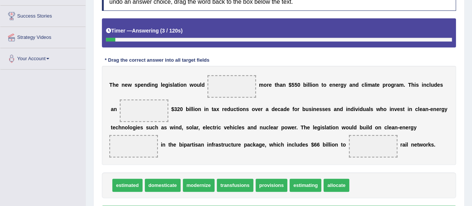
scroll to position [158, 0]
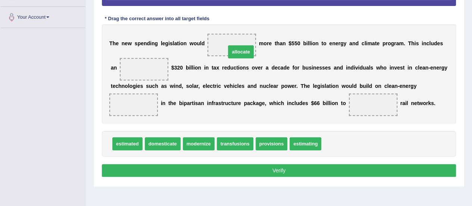
drag, startPoint x: 342, startPoint y: 140, endPoint x: 246, endPoint y: 48, distance: 133.1
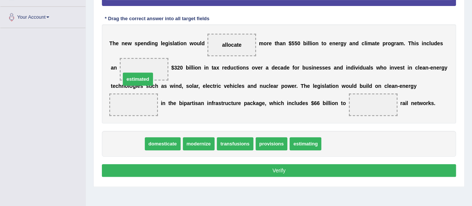
drag, startPoint x: 127, startPoint y: 129, endPoint x: 137, endPoint y: 81, distance: 49.2
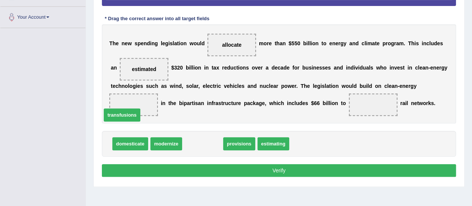
drag, startPoint x: 213, startPoint y: 141, endPoint x: 136, endPoint y: 109, distance: 82.7
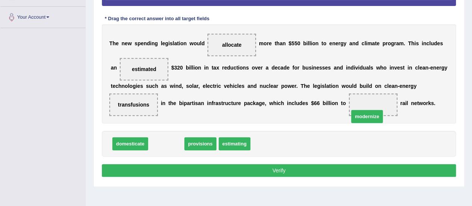
drag, startPoint x: 165, startPoint y: 140, endPoint x: 366, endPoint y: 112, distance: 202.8
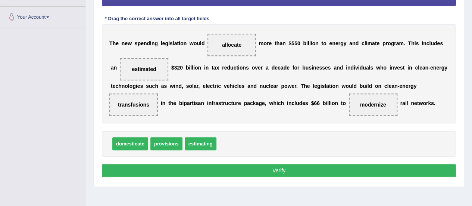
click at [349, 170] on button "Verify" at bounding box center [279, 170] width 354 height 13
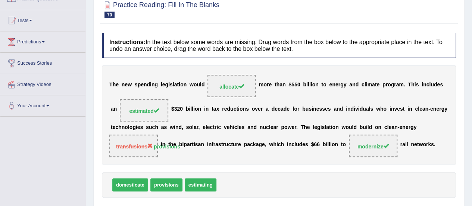
scroll to position [38, 0]
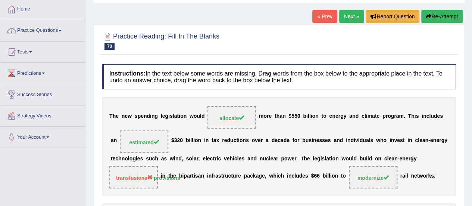
click at [352, 17] on link "Next »" at bounding box center [352, 16] width 25 height 13
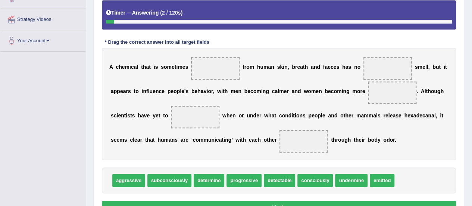
scroll to position [149, 0]
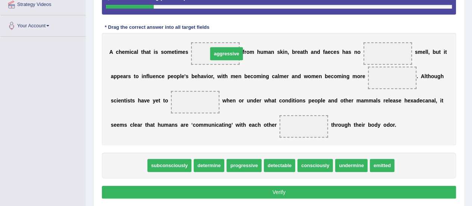
drag, startPoint x: 121, startPoint y: 166, endPoint x: 219, endPoint y: 54, distance: 148.5
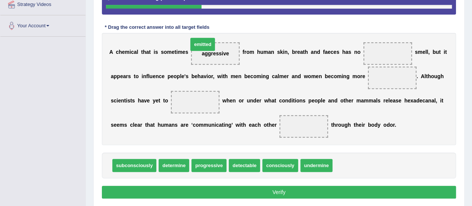
drag, startPoint x: 348, startPoint y: 165, endPoint x: 210, endPoint y: 50, distance: 180.4
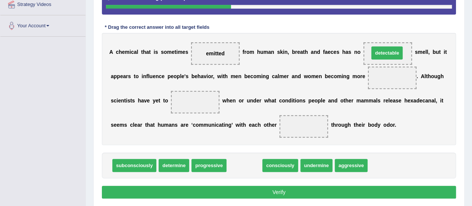
drag, startPoint x: 242, startPoint y: 162, endPoint x: 385, endPoint y: 49, distance: 181.9
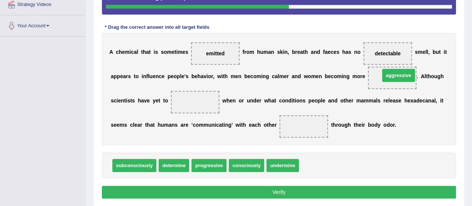
drag, startPoint x: 323, startPoint y: 160, endPoint x: 402, endPoint y: 72, distance: 117.4
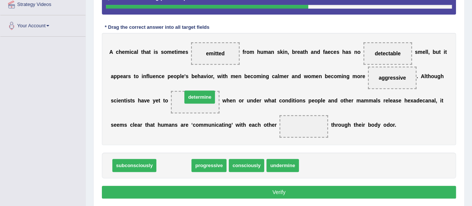
drag, startPoint x: 181, startPoint y: 165, endPoint x: 207, endPoint y: 97, distance: 73.0
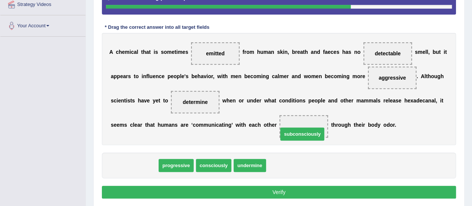
drag, startPoint x: 140, startPoint y: 161, endPoint x: 310, endPoint y: 126, distance: 173.2
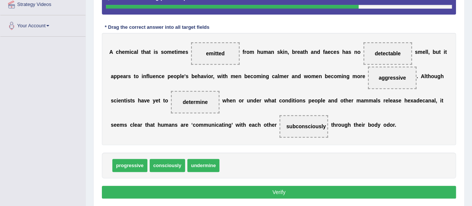
click at [305, 192] on button "Verify" at bounding box center [279, 192] width 354 height 13
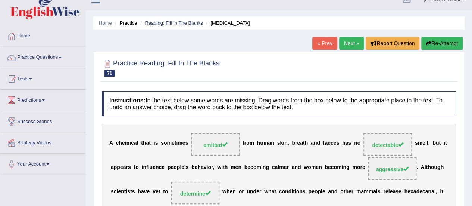
scroll to position [0, 0]
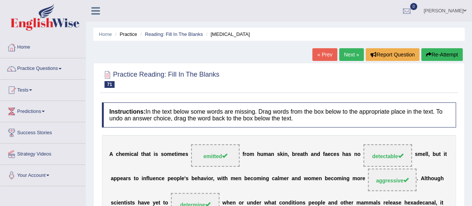
click at [347, 59] on link "Next »" at bounding box center [352, 54] width 25 height 13
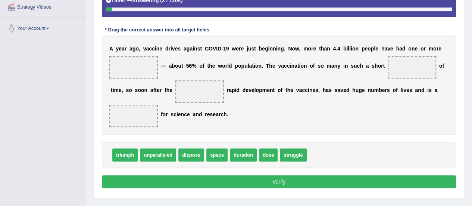
scroll to position [148, 0]
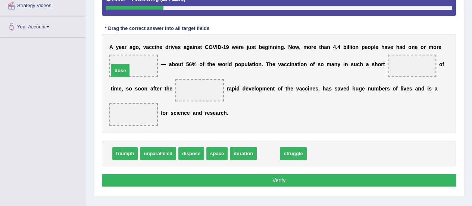
drag, startPoint x: 267, startPoint y: 154, endPoint x: 118, endPoint y: 71, distance: 170.7
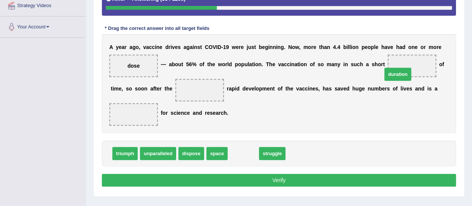
drag, startPoint x: 245, startPoint y: 155, endPoint x: 405, endPoint y: 74, distance: 179.1
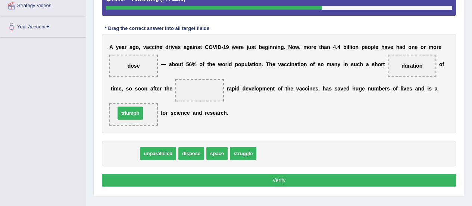
drag, startPoint x: 123, startPoint y: 153, endPoint x: 128, endPoint y: 109, distance: 43.6
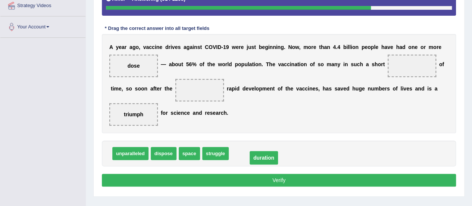
drag, startPoint x: 388, startPoint y: 82, endPoint x: 256, endPoint y: 156, distance: 151.5
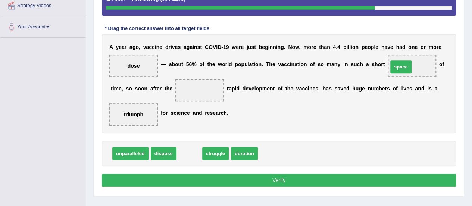
drag, startPoint x: 193, startPoint y: 152, endPoint x: 412, endPoint y: 65, distance: 235.5
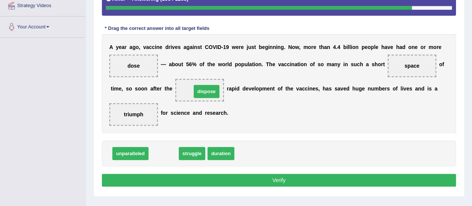
drag, startPoint x: 164, startPoint y: 152, endPoint x: 207, endPoint y: 90, distance: 75.1
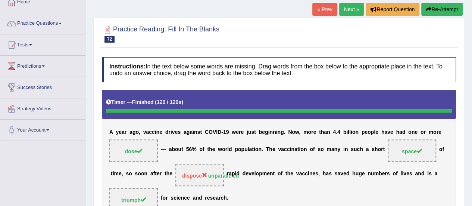
scroll to position [0, 0]
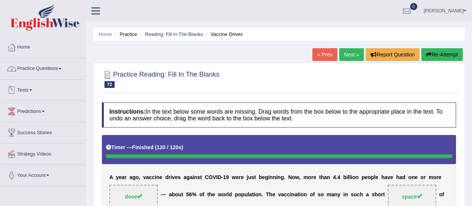
click at [28, 90] on link "Tests" at bounding box center [42, 89] width 85 height 19
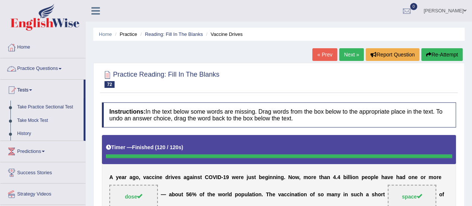
click at [49, 65] on link "Practice Questions" at bounding box center [42, 67] width 85 height 19
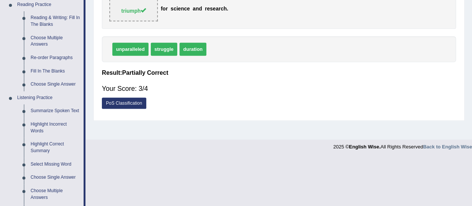
scroll to position [239, 0]
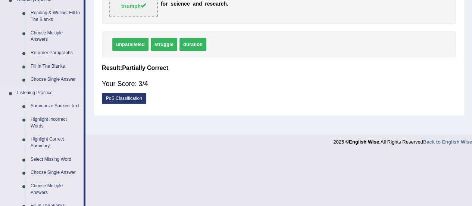
click at [49, 158] on link "Select Missing Word" at bounding box center [55, 159] width 56 height 13
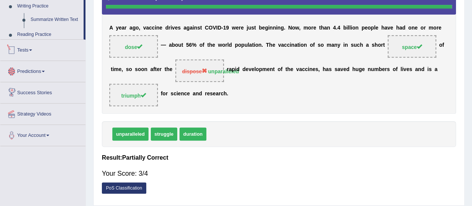
scroll to position [186, 0]
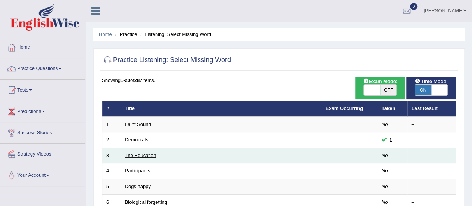
click at [148, 155] on link "The Education" at bounding box center [140, 155] width 31 height 6
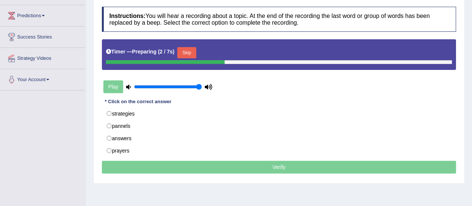
scroll to position [96, 0]
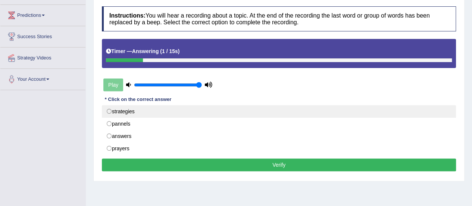
click at [107, 112] on label "strategies" at bounding box center [279, 111] width 354 height 13
radio input "true"
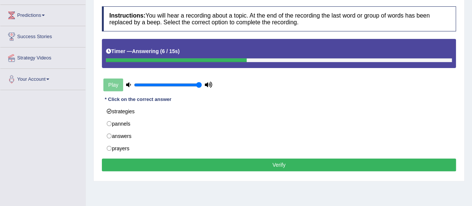
click at [177, 161] on button "Verify" at bounding box center [279, 164] width 354 height 13
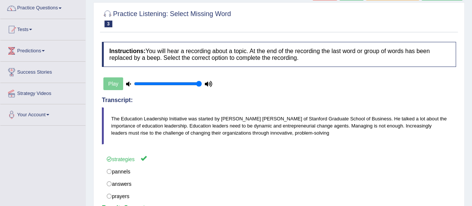
scroll to position [11, 0]
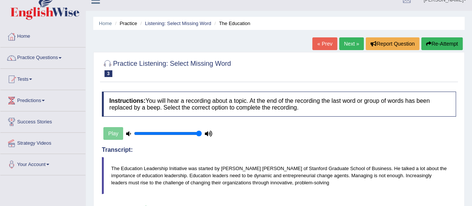
click at [352, 43] on link "Next »" at bounding box center [352, 43] width 25 height 13
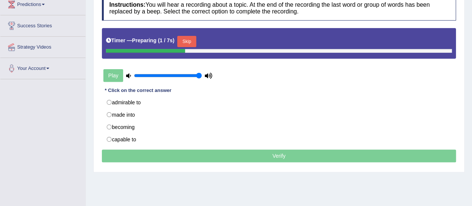
scroll to position [114, 0]
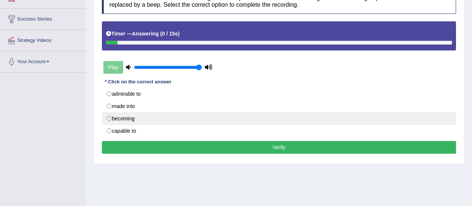
click at [109, 117] on label "becoming" at bounding box center [279, 118] width 354 height 13
radio input "true"
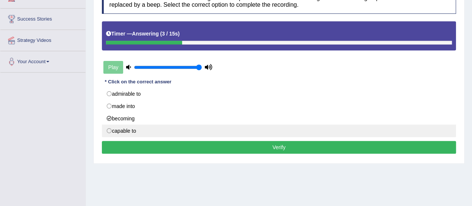
click at [110, 132] on label "capable to" at bounding box center [279, 130] width 354 height 13
radio input "true"
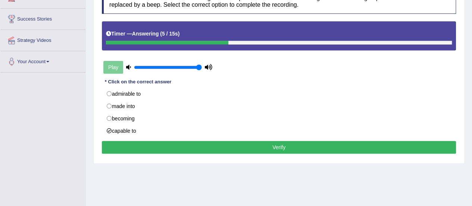
click at [134, 147] on button "Verify" at bounding box center [279, 147] width 354 height 13
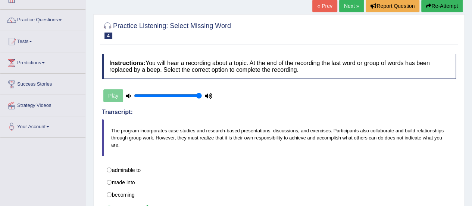
scroll to position [35, 0]
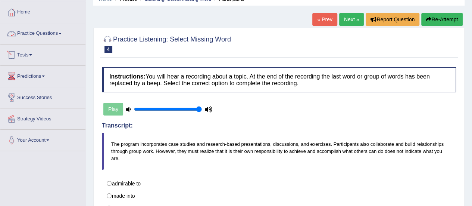
click at [35, 32] on link "Practice Questions" at bounding box center [42, 32] width 85 height 19
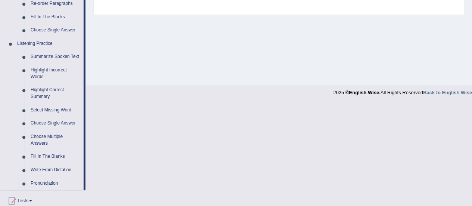
scroll to position [290, 0]
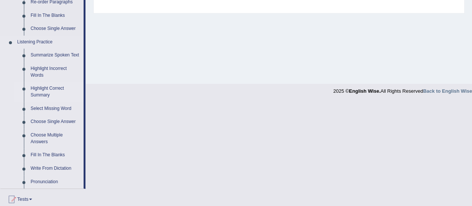
click at [60, 90] on link "Highlight Correct Summary" at bounding box center [55, 92] width 56 height 20
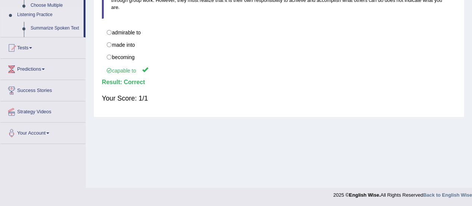
scroll to position [86, 0]
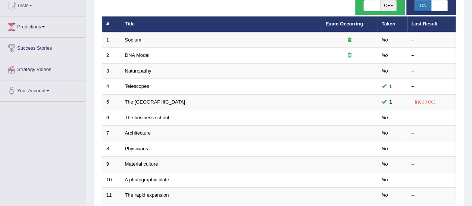
scroll to position [154, 0]
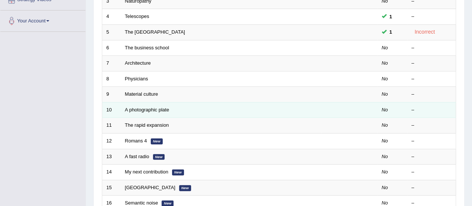
click at [170, 109] on td "A photographic plate" at bounding box center [221, 110] width 201 height 16
click at [161, 107] on link "A photographic plate" at bounding box center [147, 110] width 44 height 6
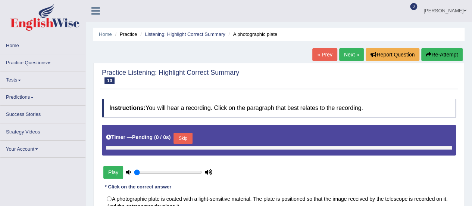
type input "1"
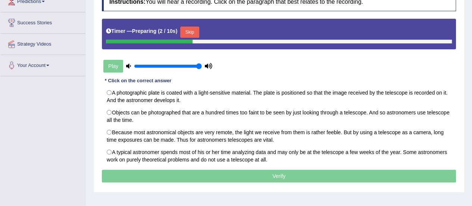
scroll to position [112, 0]
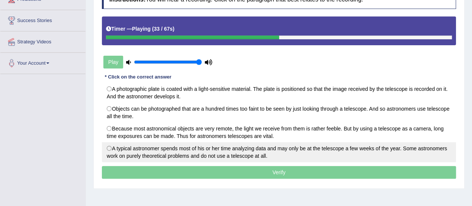
click at [110, 146] on label "A typical astronomer spends most of his or her time analyzing data and may only…" at bounding box center [279, 152] width 354 height 20
radio input "true"
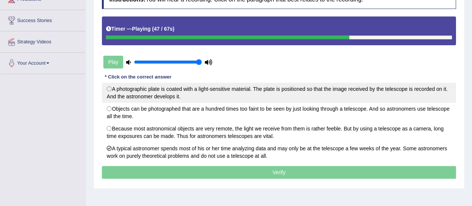
click at [108, 88] on label "A photographic plate is coated with a light-sensitive material. The plate is po…" at bounding box center [279, 93] width 354 height 20
radio input "true"
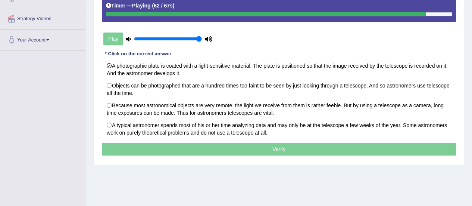
scroll to position [139, 0]
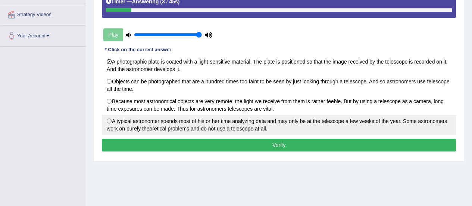
click at [112, 117] on label "A typical astronomer spends most of his or her time analyzing data and may only…" at bounding box center [279, 125] width 354 height 20
radio input "true"
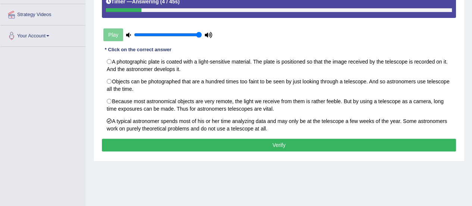
click at [132, 139] on button "Verify" at bounding box center [279, 145] width 354 height 13
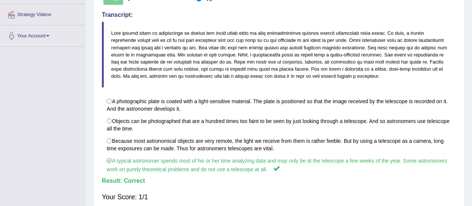
click at [248, 190] on div "Your Score: 1/1" at bounding box center [279, 197] width 354 height 18
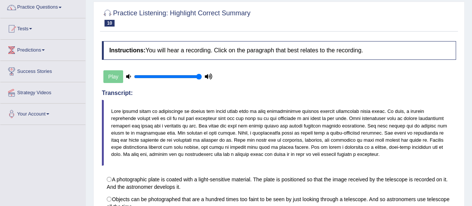
scroll to position [50, 0]
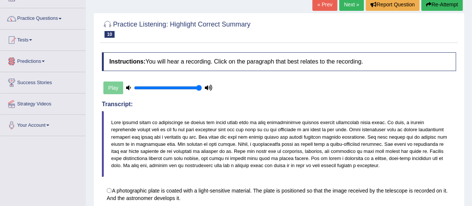
click at [42, 16] on link "Practice Questions" at bounding box center [42, 17] width 85 height 19
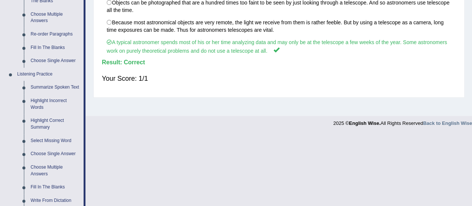
scroll to position [267, 0]
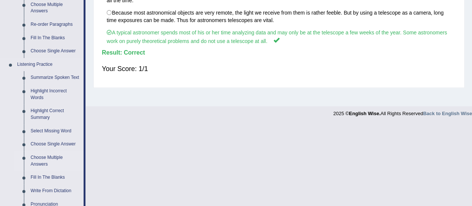
click at [60, 154] on link "Choose Multiple Answers" at bounding box center [55, 161] width 56 height 20
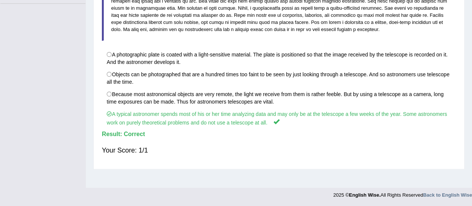
scroll to position [96, 0]
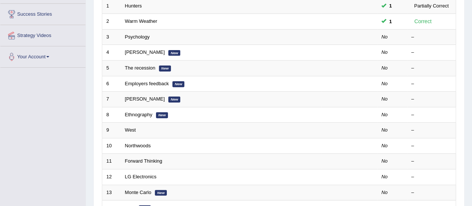
scroll to position [124, 0]
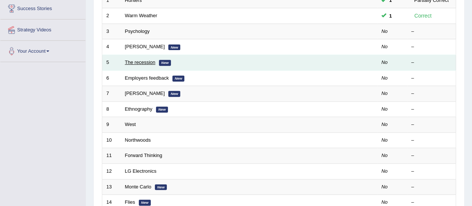
click at [145, 59] on link "The recession" at bounding box center [140, 62] width 31 height 6
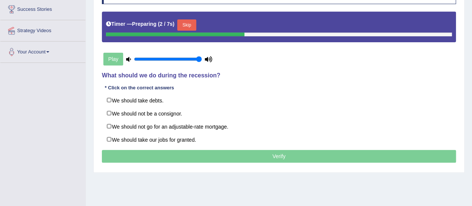
scroll to position [124, 0]
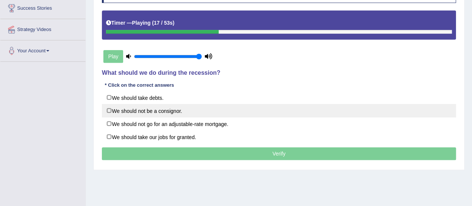
click at [109, 111] on label "We should not be a consignor." at bounding box center [279, 110] width 354 height 13
checkbox input "true"
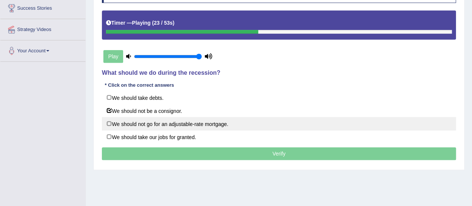
click at [112, 123] on label "We should not go for an adjustable-rate mortgage." at bounding box center [279, 123] width 354 height 13
checkbox input "true"
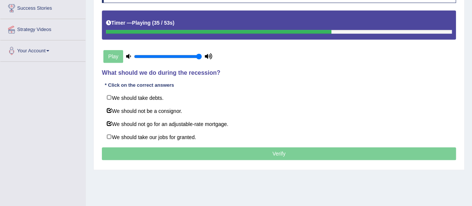
click at [168, 148] on p "Verify" at bounding box center [279, 153] width 354 height 13
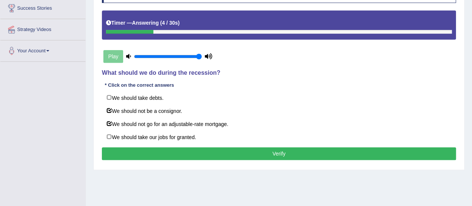
click at [168, 149] on button "Verify" at bounding box center [279, 153] width 354 height 13
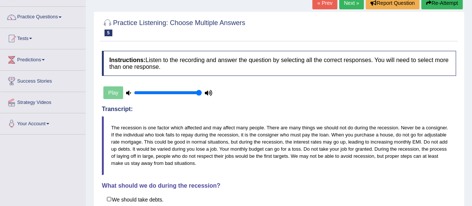
scroll to position [16, 0]
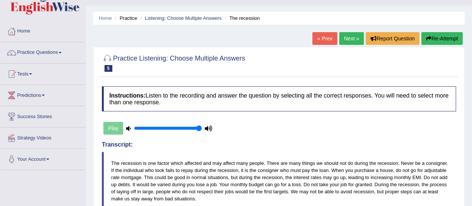
click at [350, 42] on link "Next »" at bounding box center [352, 38] width 25 height 13
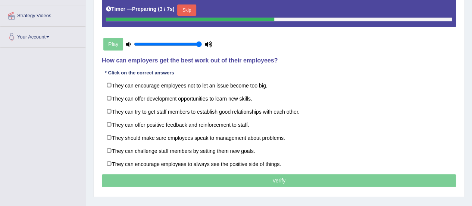
scroll to position [140, 0]
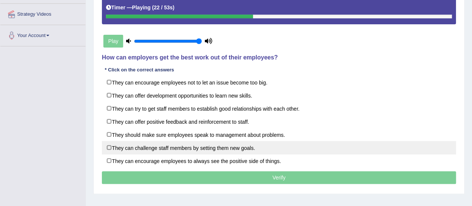
click at [109, 145] on label "They can challenge staff members by setting them new goals." at bounding box center [279, 147] width 354 height 13
checkbox input "true"
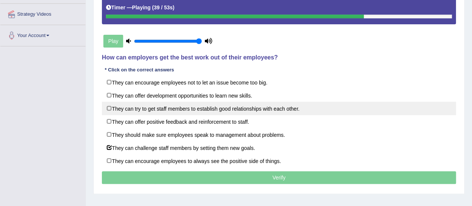
click at [110, 106] on label "They can try to get staff members to establish good relationships with each oth…" at bounding box center [279, 108] width 354 height 13
checkbox input "true"
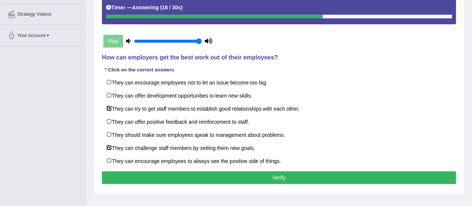
click at [141, 174] on button "Verify" at bounding box center [279, 177] width 354 height 13
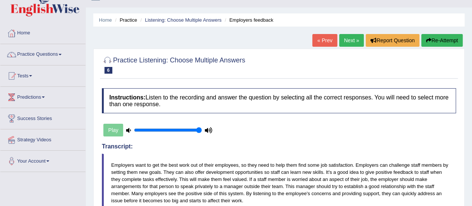
scroll to position [0, 0]
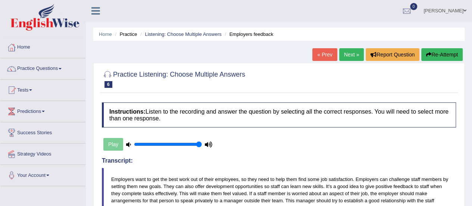
click at [354, 54] on link "Next »" at bounding box center [352, 54] width 25 height 13
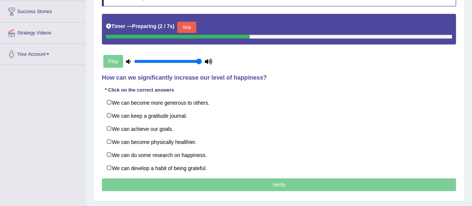
scroll to position [125, 0]
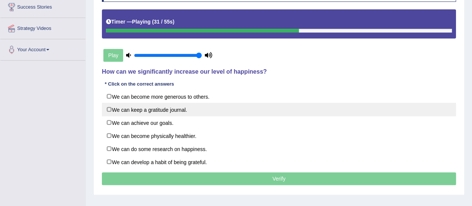
click at [109, 107] on label "We can keep a gratitude journal." at bounding box center [279, 109] width 354 height 13
checkbox input "true"
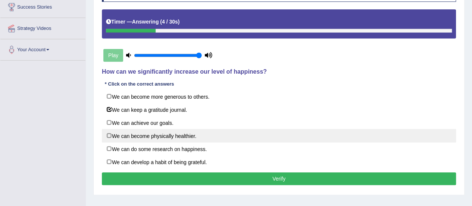
click at [109, 132] on label "We can become physically healthier." at bounding box center [279, 135] width 354 height 13
checkbox input "true"
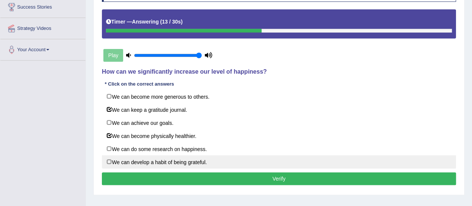
click at [110, 159] on label "We can develop a habit of being grateful." at bounding box center [279, 161] width 354 height 13
checkbox input "true"
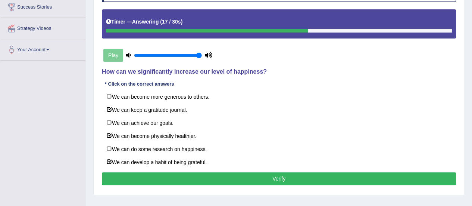
click at [136, 177] on button "Verify" at bounding box center [279, 178] width 354 height 13
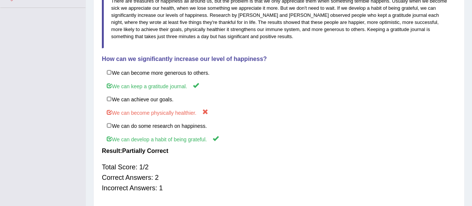
scroll to position [0, 0]
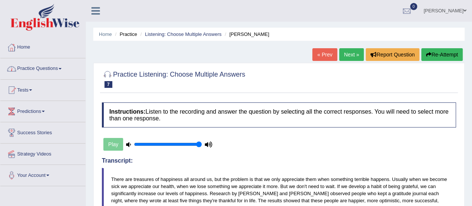
click at [56, 66] on link "Practice Questions" at bounding box center [42, 67] width 85 height 19
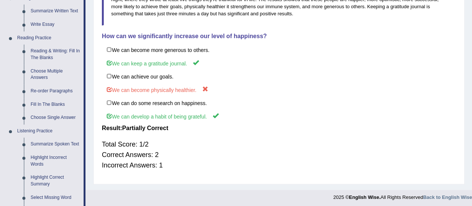
scroll to position [217, 0]
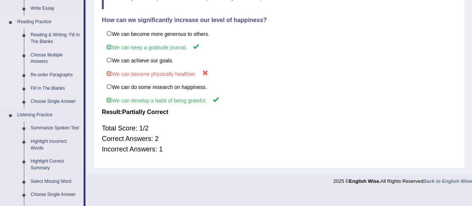
click at [66, 75] on link "Re-order Paragraphs" at bounding box center [55, 74] width 56 height 13
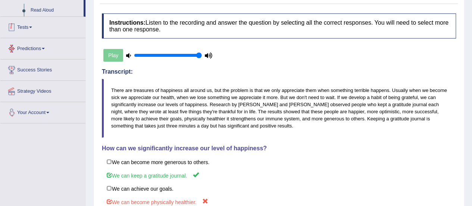
scroll to position [180, 0]
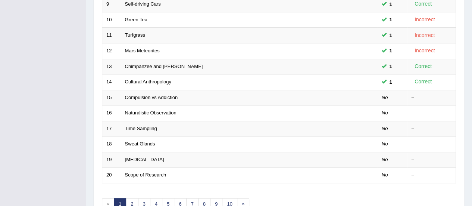
scroll to position [246, 0]
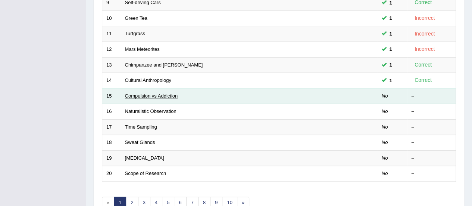
click at [171, 93] on link "Compulsion vs Addiction" at bounding box center [151, 96] width 53 height 6
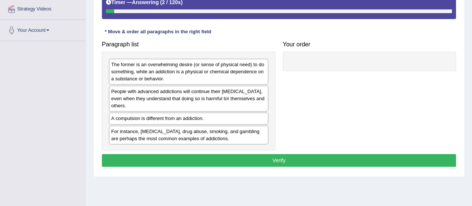
scroll to position [149, 0]
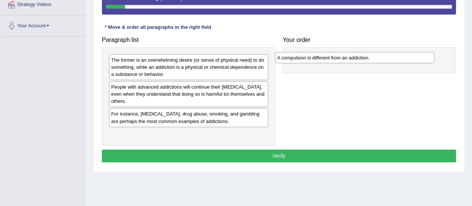
drag, startPoint x: 186, startPoint y: 116, endPoint x: 353, endPoint y: 61, distance: 175.3
click at [353, 61] on div "A compulsion is different from an addiction." at bounding box center [354, 57] width 159 height 11
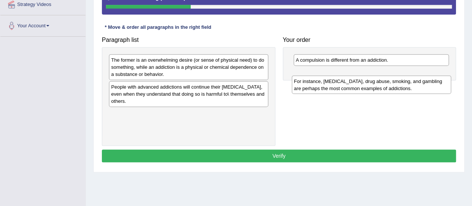
drag, startPoint x: 176, startPoint y: 119, endPoint x: 359, endPoint y: 84, distance: 185.5
click at [359, 84] on div "For instance, alcoholism, drug abuse, smoking, and gambling are perhaps the mos…" at bounding box center [371, 84] width 159 height 19
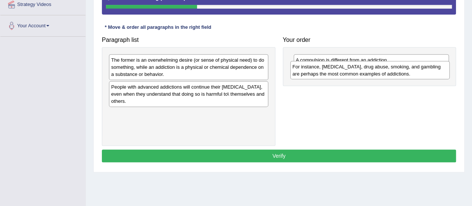
drag, startPoint x: 208, startPoint y: 120, endPoint x: 390, endPoint y: 74, distance: 187.2
click at [390, 74] on div "For instance, alcoholism, drug abuse, smoking, and gambling are perhaps the mos…" at bounding box center [370, 70] width 159 height 19
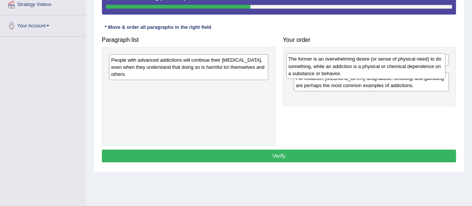
drag, startPoint x: 192, startPoint y: 66, endPoint x: 370, endPoint y: 65, distance: 177.4
click at [370, 65] on div "The former is an overwhelming desire (or sense of physical need) to do somethin…" at bounding box center [365, 66] width 159 height 26
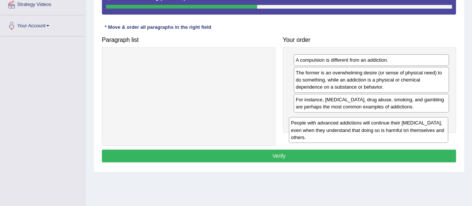
drag, startPoint x: 246, startPoint y: 70, endPoint x: 427, endPoint y: 133, distance: 191.1
click at [427, 133] on div "People with advanced addictions will continue their addictive behavior, even wh…" at bounding box center [368, 130] width 159 height 26
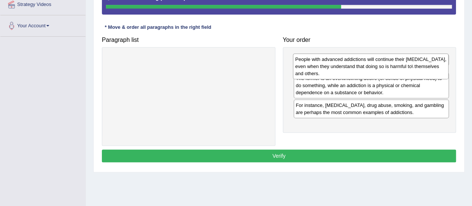
drag, startPoint x: 317, startPoint y: 125, endPoint x: 317, endPoint y: 65, distance: 59.8
click at [317, 65] on div "People with advanced addictions will continue their addictive behavior, even wh…" at bounding box center [371, 66] width 156 height 26
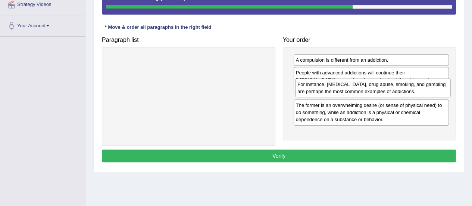
drag, startPoint x: 337, startPoint y: 131, endPoint x: 338, endPoint y: 90, distance: 41.5
click at [338, 90] on div "For instance, alcoholism, drug abuse, smoking, and gambling are perhaps the mos…" at bounding box center [373, 87] width 156 height 19
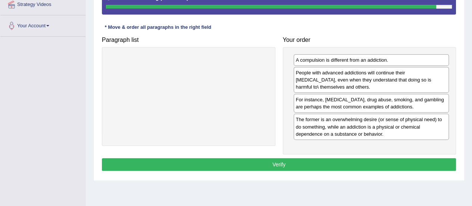
click at [287, 162] on button "Verify" at bounding box center [279, 164] width 354 height 13
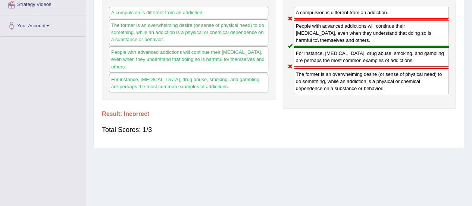
scroll to position [46, 0]
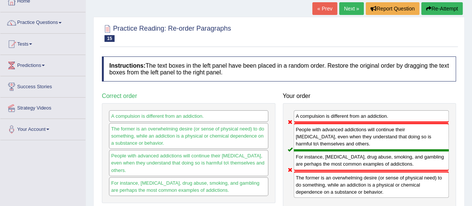
click at [349, 5] on link "Next »" at bounding box center [352, 8] width 25 height 13
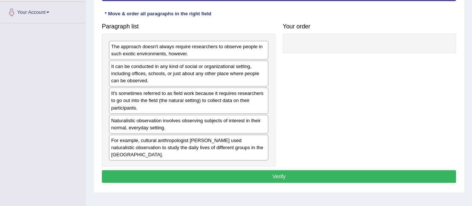
scroll to position [164, 0]
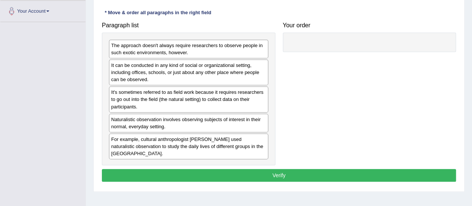
drag, startPoint x: 477, startPoint y: 69, endPoint x: 478, endPoint y: 151, distance: 81.1
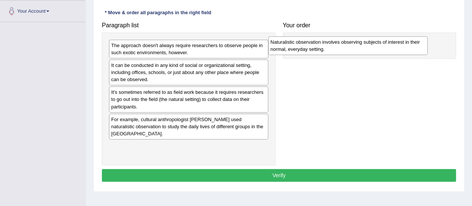
drag, startPoint x: 220, startPoint y: 120, endPoint x: 379, endPoint y: 44, distance: 177.1
click at [379, 44] on div "Naturalistic observation involves observing subjects of interest in their norma…" at bounding box center [348, 45] width 159 height 19
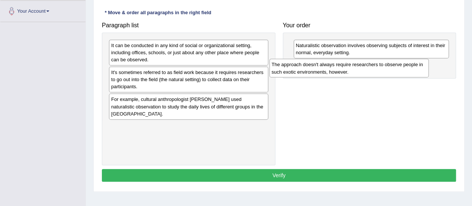
drag, startPoint x: 202, startPoint y: 50, endPoint x: 371, endPoint y: 77, distance: 170.9
click at [371, 77] on div "The approach doesn't always require researchers to observe people in such exoti…" at bounding box center [349, 68] width 159 height 19
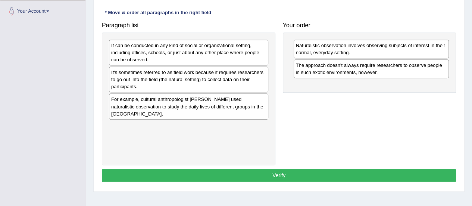
click at [188, 53] on div "It can be conducted in any kind of social or organizational setting, including …" at bounding box center [188, 53] width 159 height 26
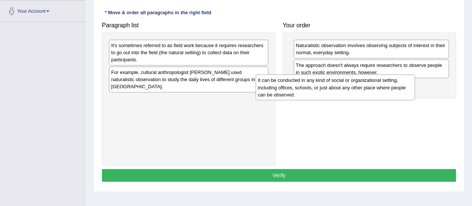
drag, startPoint x: 191, startPoint y: 53, endPoint x: 338, endPoint y: 89, distance: 150.9
click at [338, 89] on div "It can be conducted in any kind of social or organizational setting, including …" at bounding box center [335, 87] width 159 height 26
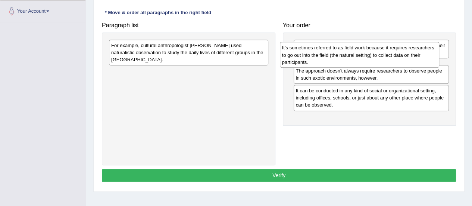
drag, startPoint x: 193, startPoint y: 59, endPoint x: 364, endPoint y: 62, distance: 171.1
click at [364, 62] on div "It's sometimes referred to as field work because it requires researchers to go …" at bounding box center [359, 55] width 159 height 26
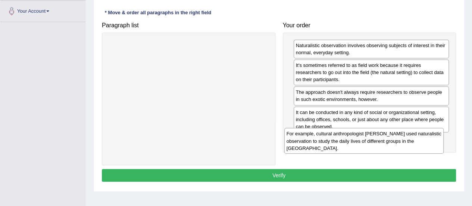
drag, startPoint x: 194, startPoint y: 57, endPoint x: 370, endPoint y: 145, distance: 196.8
click at [370, 145] on div "For example, cultural anthropologist Margaret Mead used naturalistic observatio…" at bounding box center [364, 141] width 159 height 26
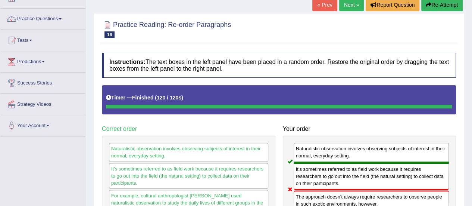
scroll to position [15, 0]
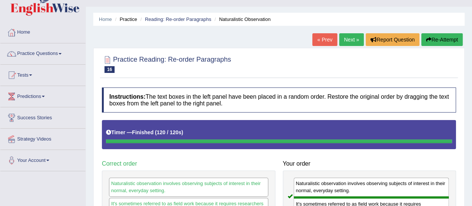
click at [348, 40] on link "Next »" at bounding box center [352, 39] width 25 height 13
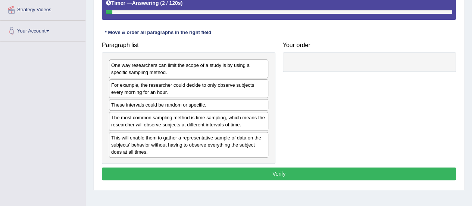
scroll to position [159, 0]
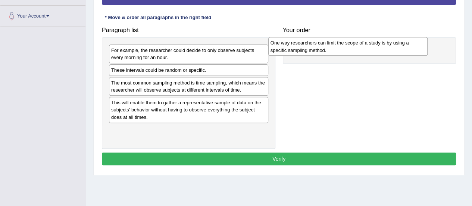
drag, startPoint x: 168, startPoint y: 56, endPoint x: 328, endPoint y: 49, distance: 160.4
click at [328, 49] on div "One way researchers can limit the scope of a study is by using a specific sampl…" at bounding box center [348, 46] width 159 height 19
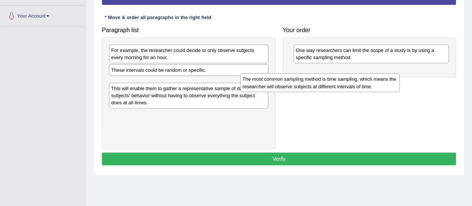
drag, startPoint x: 209, startPoint y: 86, endPoint x: 345, endPoint y: 80, distance: 136.4
click at [345, 80] on div "The most common sampling method is time sampling, which means the researcher wi…" at bounding box center [320, 82] width 159 height 19
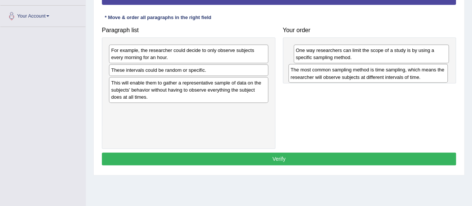
drag, startPoint x: 210, startPoint y: 85, endPoint x: 390, endPoint y: 73, distance: 180.4
click at [390, 73] on div "The most common sampling method is time sampling, which means the researcher wi…" at bounding box center [368, 73] width 159 height 19
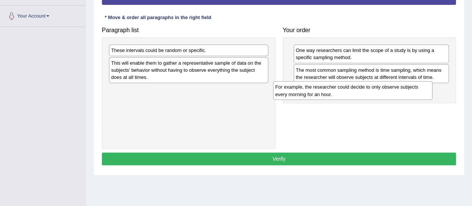
drag, startPoint x: 196, startPoint y: 58, endPoint x: 360, endPoint y: 95, distance: 168.5
click at [360, 95] on div "For example, the researcher could decide to only observe subjects every morning…" at bounding box center [352, 90] width 159 height 19
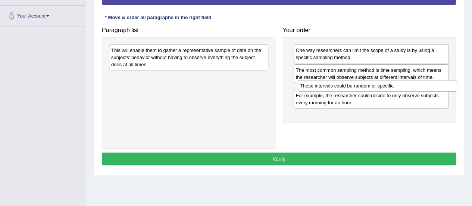
drag, startPoint x: 189, startPoint y: 49, endPoint x: 378, endPoint y: 85, distance: 191.6
click at [378, 85] on div "These intervals could be random or specific." at bounding box center [377, 85] width 159 height 11
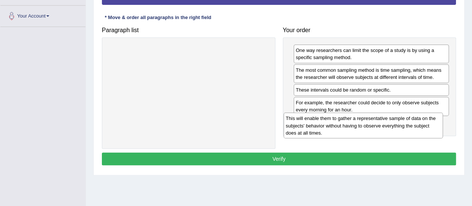
drag, startPoint x: 207, startPoint y: 56, endPoint x: 382, endPoint y: 124, distance: 188.2
click at [382, 124] on div "This will enable them to gather a representative sample of data on the subjects…" at bounding box center [363, 125] width 159 height 26
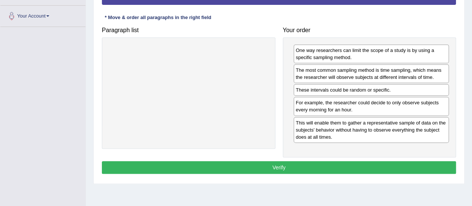
click at [279, 165] on button "Verify" at bounding box center [279, 167] width 354 height 13
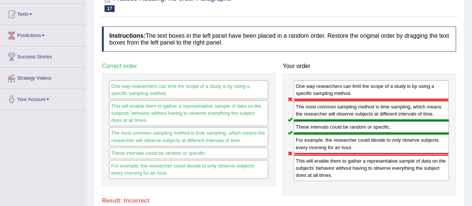
scroll to position [1, 0]
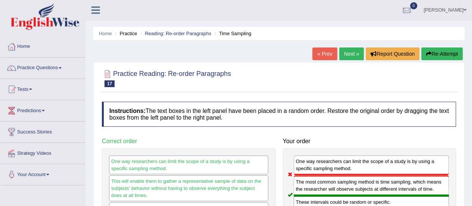
click at [353, 52] on link "Next »" at bounding box center [352, 53] width 25 height 13
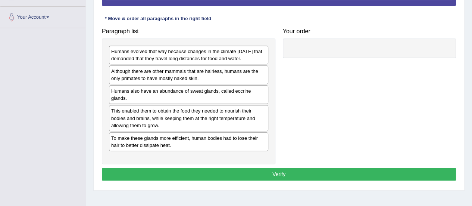
scroll to position [161, 0]
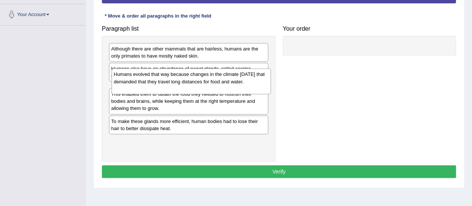
drag, startPoint x: 203, startPoint y: 56, endPoint x: 205, endPoint y: 85, distance: 29.2
click at [205, 85] on div "Humans evolved that way because changes in the climate [DATE] that demanded tha…" at bounding box center [191, 81] width 159 height 26
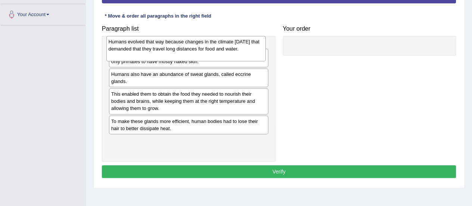
drag, startPoint x: 205, startPoint y: 88, endPoint x: 203, endPoint y: 41, distance: 47.1
click at [203, 41] on div "Humans evolved that way because changes in the climate [DATE] that demanded tha…" at bounding box center [185, 49] width 159 height 26
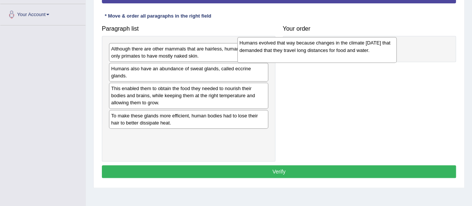
drag, startPoint x: 209, startPoint y: 59, endPoint x: 345, endPoint y: 52, distance: 135.7
click at [345, 52] on div "Humans evolved that way because changes in the climate [DATE] that demanded tha…" at bounding box center [317, 50] width 159 height 26
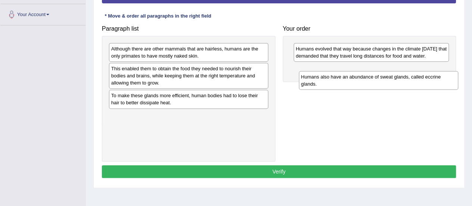
drag, startPoint x: 146, startPoint y: 74, endPoint x: 334, endPoint y: 83, distance: 188.1
click at [334, 83] on div "Humans also have an abundance of sweat glands, called eccrine glands." at bounding box center [378, 80] width 159 height 19
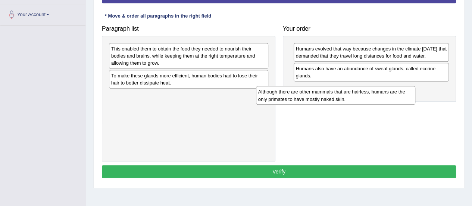
drag, startPoint x: 253, startPoint y: 55, endPoint x: 396, endPoint y: 94, distance: 148.0
click at [396, 94] on div "Although there are other mammals that are hairless, humans are the only primate…" at bounding box center [335, 95] width 159 height 19
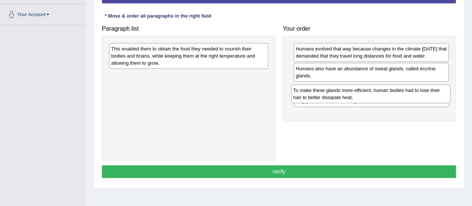
drag, startPoint x: 197, startPoint y: 70, endPoint x: 379, endPoint y: 85, distance: 182.9
click at [379, 85] on div "To make these glands more efficient, human bodies had to lose their hair to bet…" at bounding box center [370, 93] width 159 height 19
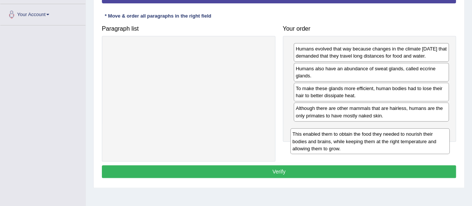
drag, startPoint x: 206, startPoint y: 57, endPoint x: 388, endPoint y: 143, distance: 200.7
click at [388, 143] on div "This enabled them to obtain the food they needed to nourish their bodies and br…" at bounding box center [370, 141] width 159 height 26
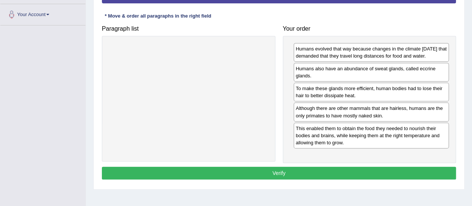
click at [295, 178] on button "Verify" at bounding box center [279, 173] width 354 height 13
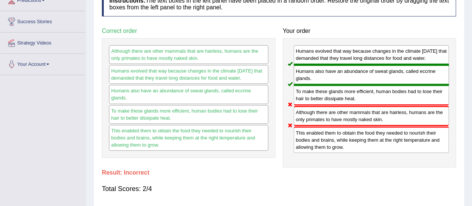
scroll to position [109, 0]
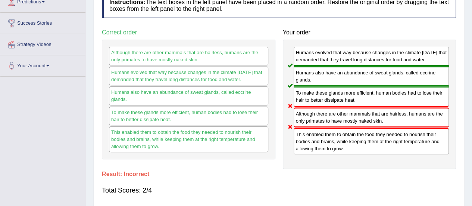
click at [471, 136] on div "Home Practice Reading: Re-order Paragraphs Sweat Glands « Prev Next » Report Qu…" at bounding box center [279, 77] width 387 height 373
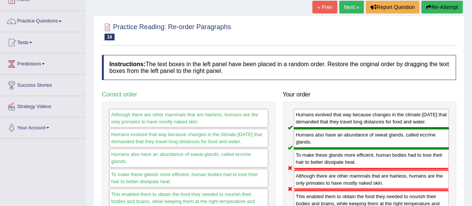
click at [356, 6] on link "Next »" at bounding box center [352, 7] width 25 height 13
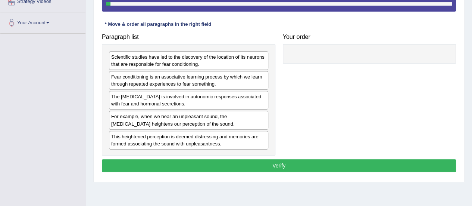
scroll to position [154, 0]
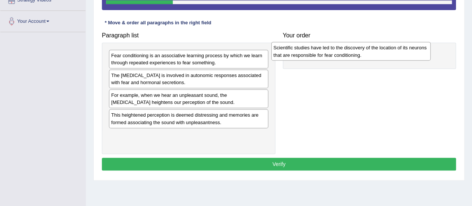
drag, startPoint x: 240, startPoint y: 46, endPoint x: 353, endPoint y: 50, distance: 113.3
click at [353, 50] on div "Scientific studies have led to the discovery of the location of its neurons tha…" at bounding box center [351, 51] width 159 height 19
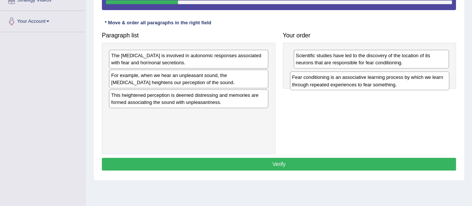
drag, startPoint x: 179, startPoint y: 56, endPoint x: 360, endPoint y: 80, distance: 182.6
click at [360, 80] on div "Fear conditioning is an associative learning process by which we learn through …" at bounding box center [369, 80] width 159 height 19
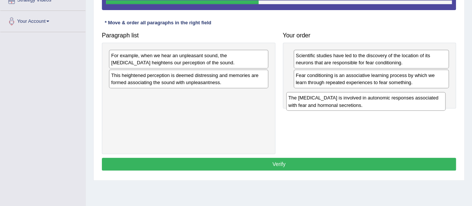
drag, startPoint x: 214, startPoint y: 59, endPoint x: 392, endPoint y: 101, distance: 183.1
click at [392, 101] on div "The amygdala is involved in autonomic responses associated with fear and hormon…" at bounding box center [365, 101] width 159 height 19
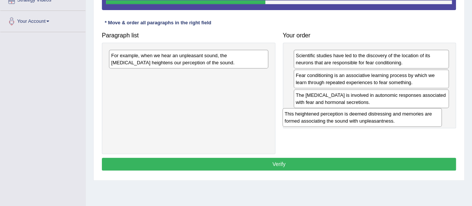
drag, startPoint x: 225, startPoint y: 80, endPoint x: 400, endPoint y: 119, distance: 179.1
click at [400, 119] on div "This heightened perception is deemed distressing and memories are formed associ…" at bounding box center [362, 117] width 159 height 19
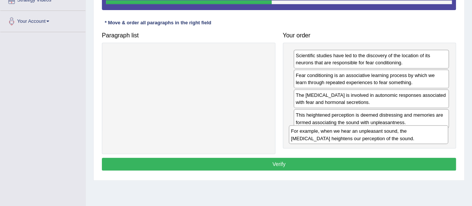
drag, startPoint x: 243, startPoint y: 56, endPoint x: 423, endPoint y: 133, distance: 195.5
click at [423, 133] on div "For example, when we hear an unpleasant sound, the amygdala heightens our perce…" at bounding box center [368, 134] width 159 height 19
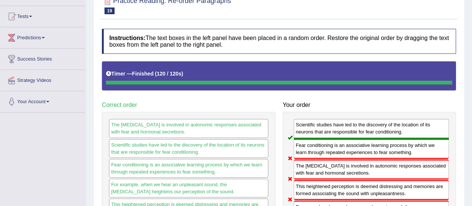
scroll to position [0, 0]
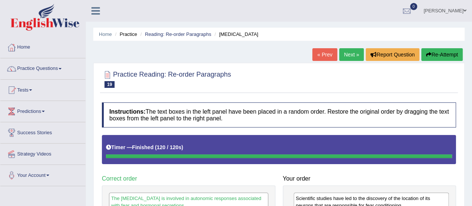
click at [353, 55] on link "Next »" at bounding box center [352, 54] width 25 height 13
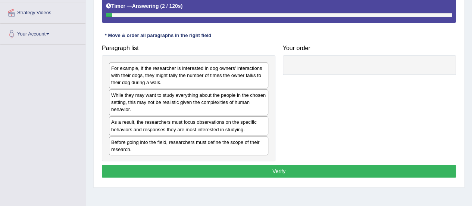
scroll to position [163, 0]
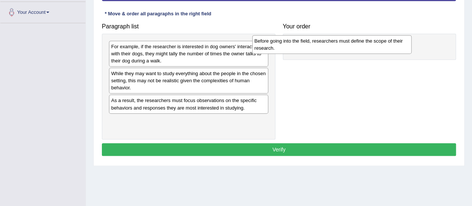
drag, startPoint x: 275, startPoint y: 106, endPoint x: 388, endPoint y: 45, distance: 128.3
click at [388, 45] on div "Before going into the field, researchers must define the scope of their researc…" at bounding box center [331, 44] width 159 height 19
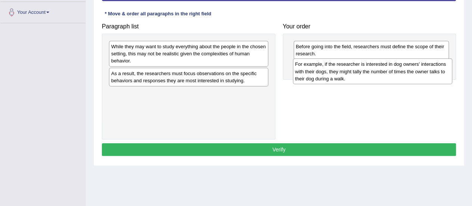
drag, startPoint x: 213, startPoint y: 48, endPoint x: 397, endPoint y: 66, distance: 185.0
click at [397, 66] on div "For example, if the researcher is interested in dog owners' interactions with t…" at bounding box center [372, 71] width 159 height 26
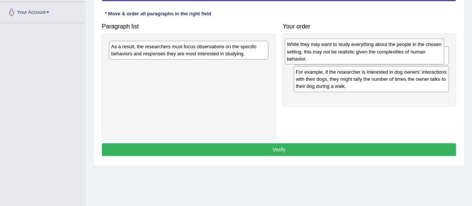
drag, startPoint x: 227, startPoint y: 49, endPoint x: 403, endPoint y: 53, distance: 176.3
click at [403, 53] on div "While they may want to study everything about the people in the chosen setting,…" at bounding box center [364, 51] width 159 height 26
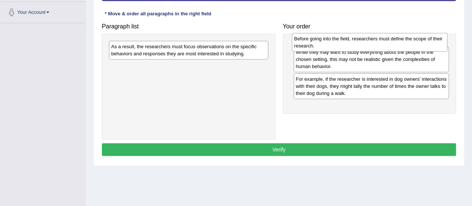
drag, startPoint x: 378, startPoint y: 81, endPoint x: 376, endPoint y: 47, distance: 34.0
click at [376, 47] on div "Before going into the field, researchers must define the scope of their researc…" at bounding box center [370, 42] width 156 height 19
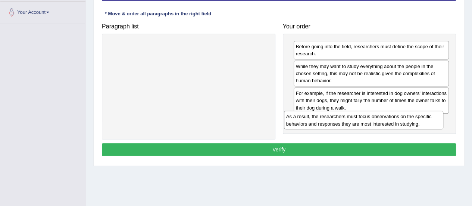
drag, startPoint x: 204, startPoint y: 50, endPoint x: 379, endPoint y: 121, distance: 188.7
click at [379, 121] on div "As a result, the researchers must focus observations on the specific behaviors …" at bounding box center [363, 120] width 159 height 19
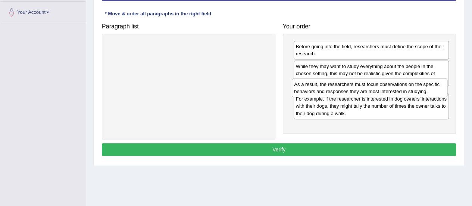
drag, startPoint x: 307, startPoint y: 122, endPoint x: 305, endPoint y: 87, distance: 35.1
click at [305, 87] on div "As a result, the researchers must focus observations on the specific behaviors …" at bounding box center [370, 87] width 156 height 19
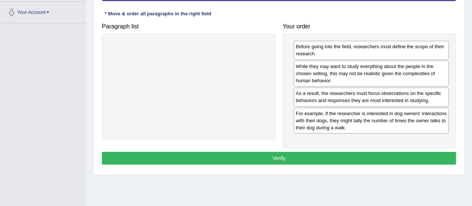
click at [254, 154] on button "Verify" at bounding box center [279, 158] width 354 height 13
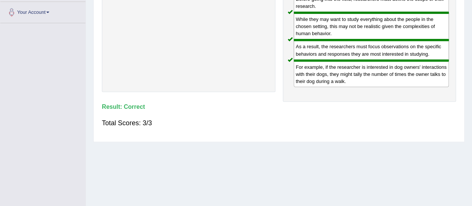
drag, startPoint x: 471, startPoint y: 89, endPoint x: 469, endPoint y: 47, distance: 41.1
click at [469, 47] on div "Home Practice Reading: Re-order Paragraphs Scope of Research « Prev Next » Repo…" at bounding box center [279, 23] width 387 height 373
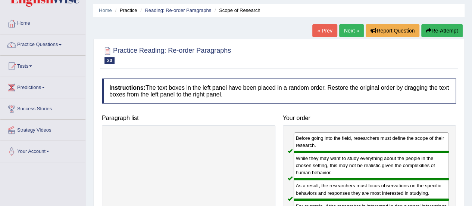
scroll to position [0, 0]
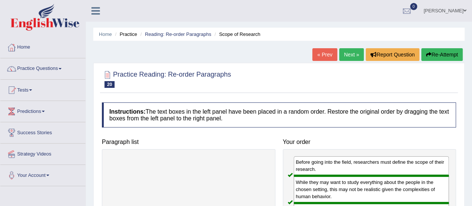
click at [455, 7] on link "Simone OLIVIERI" at bounding box center [445, 9] width 54 height 19
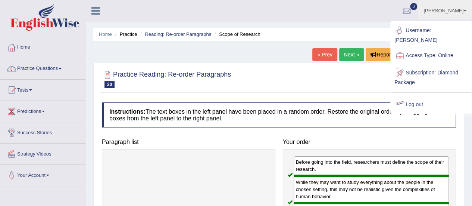
click at [417, 97] on link "Log out" at bounding box center [431, 104] width 81 height 17
